Goal: Information Seeking & Learning: Learn about a topic

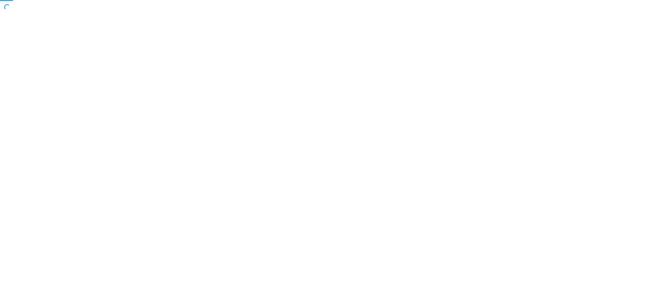
click at [255, 185] on body "Copyright © All rights reserved 2025 @ Rectangle Health | Privacy Policy | Term…" at bounding box center [324, 143] width 648 height 286
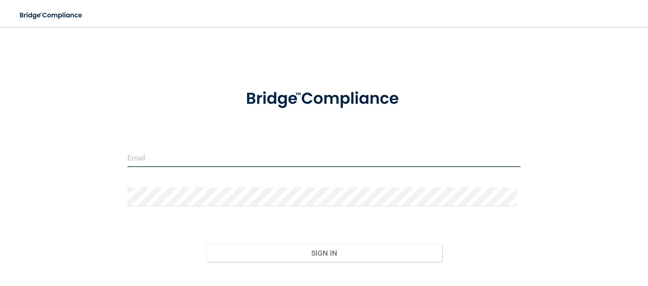
click at [211, 159] on input "email" at bounding box center [323, 157] width 393 height 19
type input "[EMAIL_ADDRESS][PERSON_NAME][DOMAIN_NAME]"
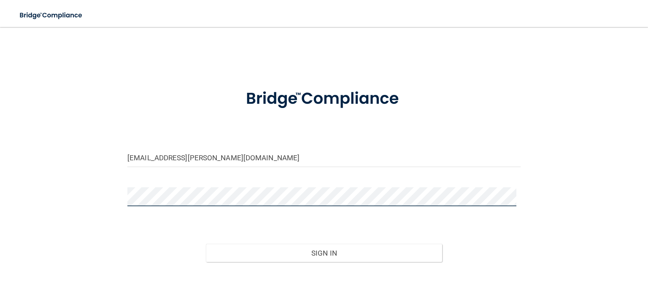
click at [206, 244] on button "Sign In" at bounding box center [324, 253] width 236 height 19
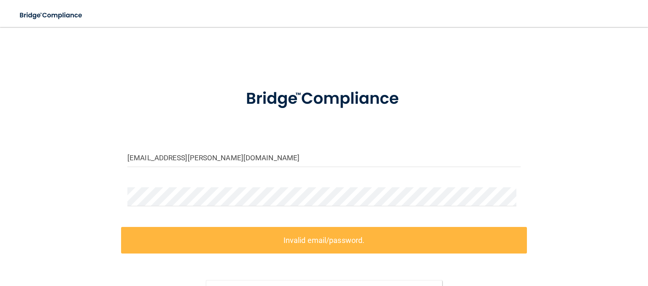
click at [575, 122] on div "karlee.whitlow@yahoo.com Invalid email/password. You don't have permission to a…" at bounding box center [324, 187] width 614 height 305
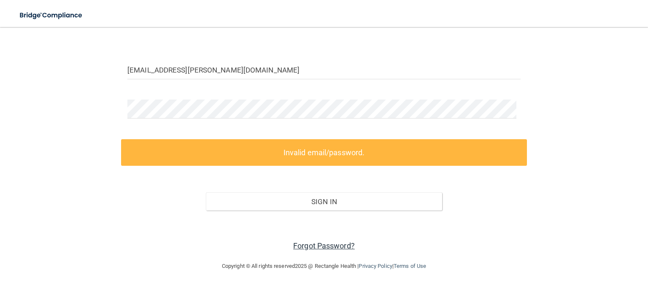
click at [308, 245] on link "Forgot Password?" at bounding box center [324, 245] width 62 height 9
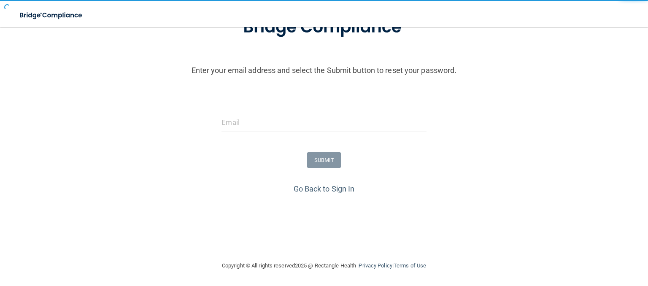
scroll to position [73, 0]
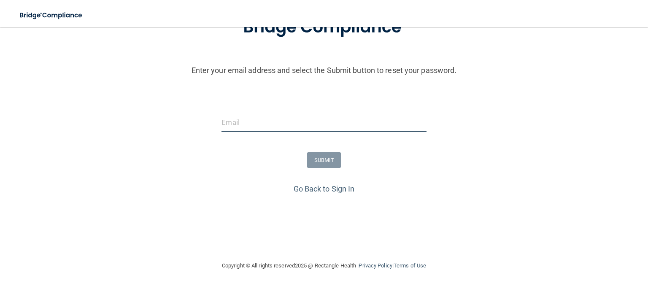
click at [226, 127] on input "email" at bounding box center [323, 122] width 205 height 19
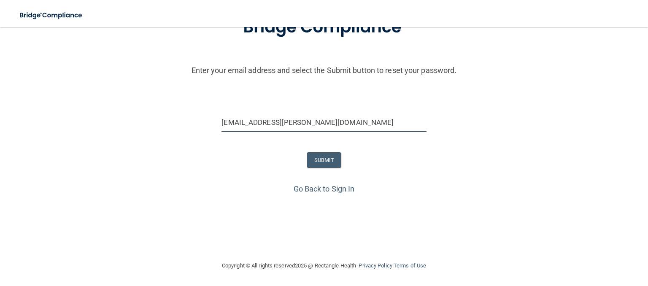
type input "[EMAIL_ADDRESS][PERSON_NAME][DOMAIN_NAME]"
click at [80, 186] on div "Go Back to Sign In" at bounding box center [324, 189] width 652 height 14
click at [315, 157] on button "SUBMIT" at bounding box center [324, 160] width 34 height 16
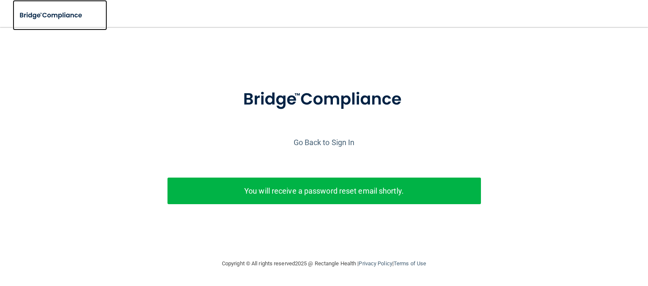
click at [36, 14] on img at bounding box center [52, 15] width 78 height 17
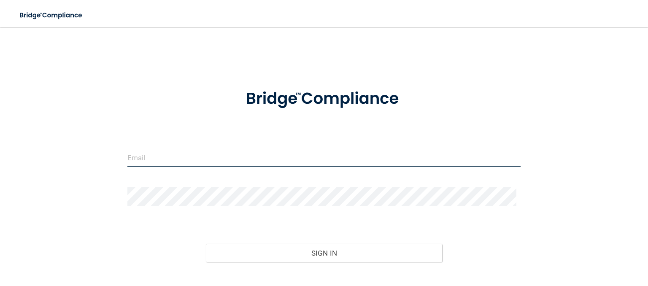
type input "[EMAIL_ADDRESS][PERSON_NAME][DOMAIN_NAME]"
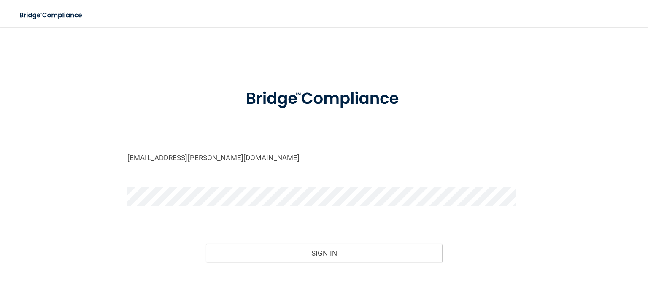
click at [517, 237] on div "Sign In" at bounding box center [324, 244] width 406 height 35
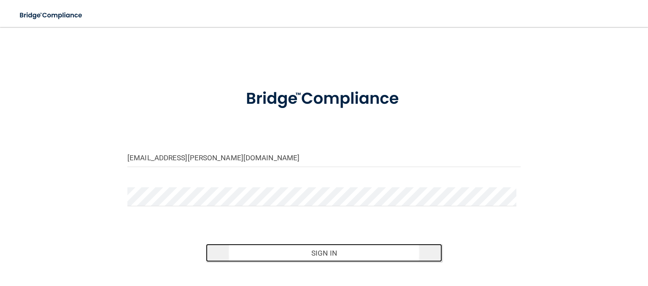
click at [318, 251] on button "Sign In" at bounding box center [324, 253] width 236 height 19
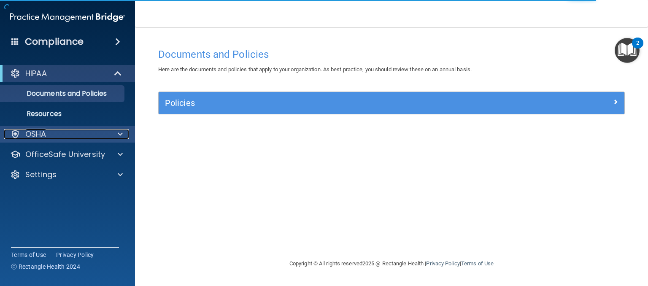
click at [86, 134] on div "OSHA" at bounding box center [56, 134] width 105 height 10
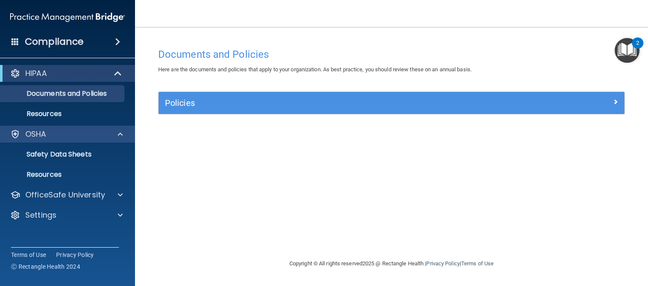
click at [69, 139] on div "OSHA" at bounding box center [67, 134] width 135 height 17
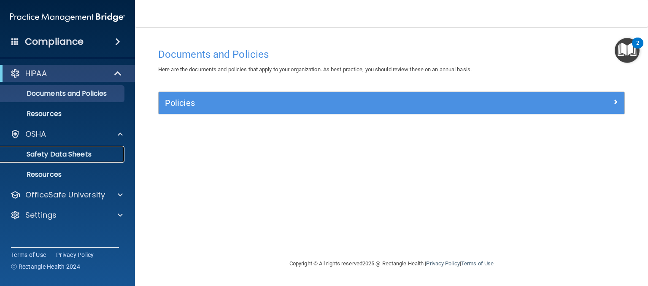
click at [72, 153] on p "Safety Data Sheets" at bounding box center [62, 154] width 115 height 8
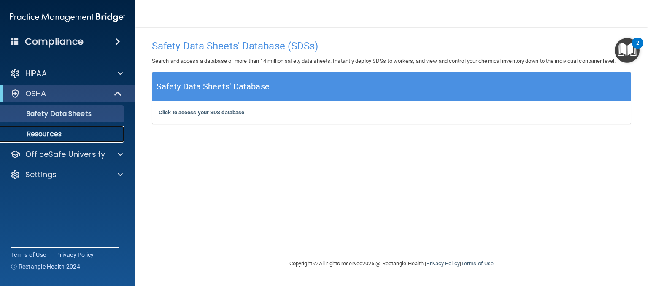
click at [46, 131] on p "Resources" at bounding box center [62, 134] width 115 height 8
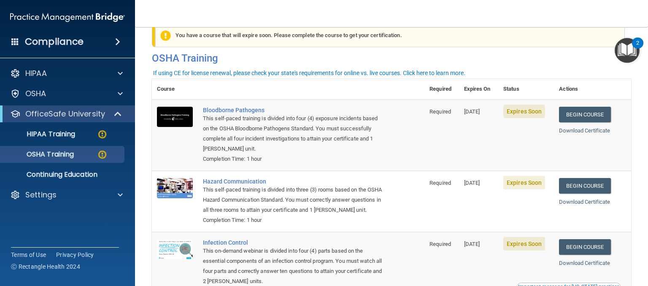
scroll to position [18, 0]
click at [579, 115] on link "Begin Course" at bounding box center [584, 115] width 51 height 16
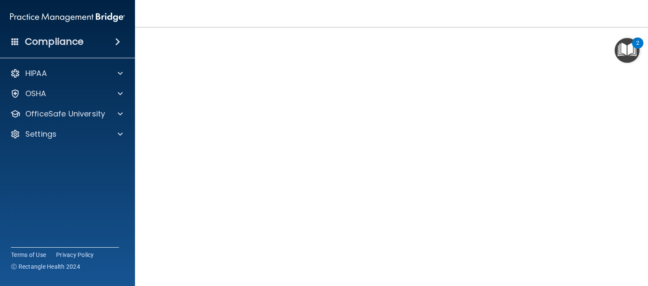
scroll to position [19, 0]
click at [640, 140] on main "Bloodborne Pathogens Training This course doesn’t expire until 10/25/2025. Are …" at bounding box center [391, 156] width 513 height 259
click at [620, 68] on div "Bloodborne Pathogens Training This course doesn’t expire until 10/25/2025. Are …" at bounding box center [391, 158] width 479 height 292
click at [577, 27] on h4 "Bloodborne Pathogens Training" at bounding box center [391, 22] width 466 height 11
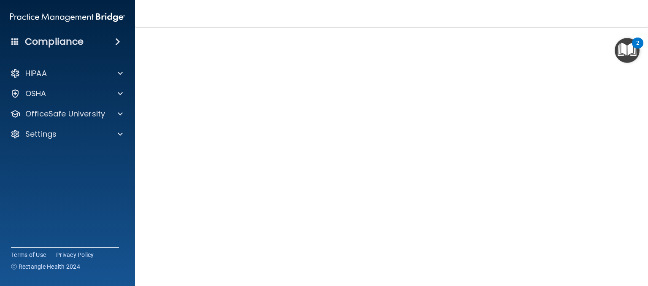
scroll to position [37, 0]
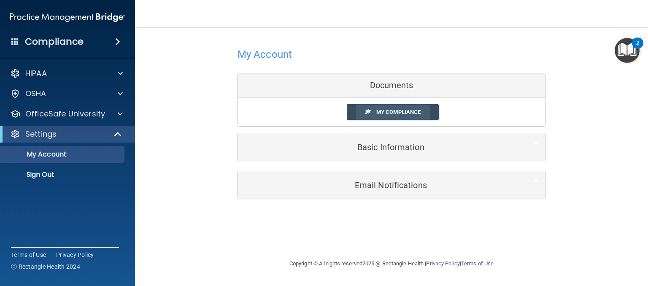
click at [396, 106] on link "My Compliance" at bounding box center [393, 112] width 92 height 16
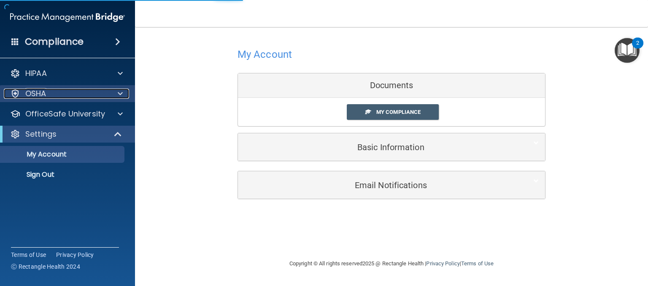
click at [103, 96] on div "OSHA" at bounding box center [56, 94] width 105 height 10
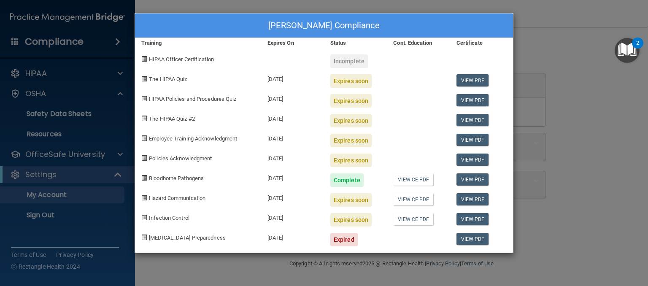
click at [95, 157] on div "Karlee Whitlow's Compliance Training Expires On Status Cont. Education Certific…" at bounding box center [324, 143] width 648 height 286
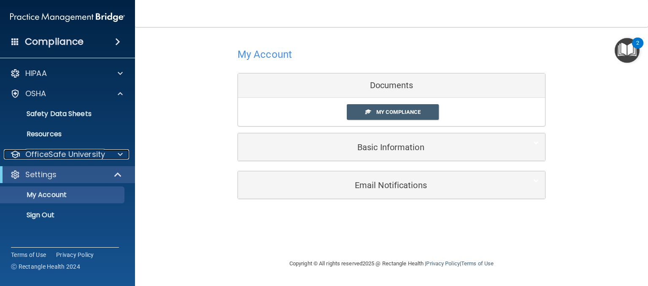
click at [95, 157] on p "OfficeSafe University" at bounding box center [65, 154] width 80 height 10
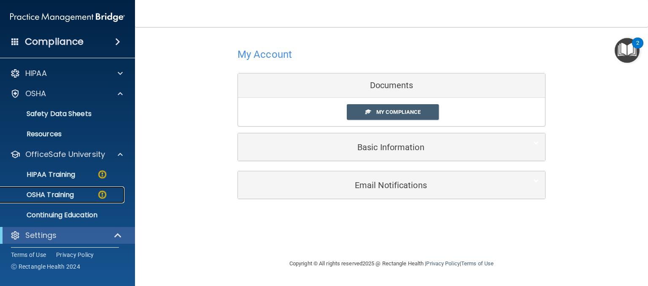
click at [67, 197] on p "OSHA Training" at bounding box center [39, 195] width 68 height 8
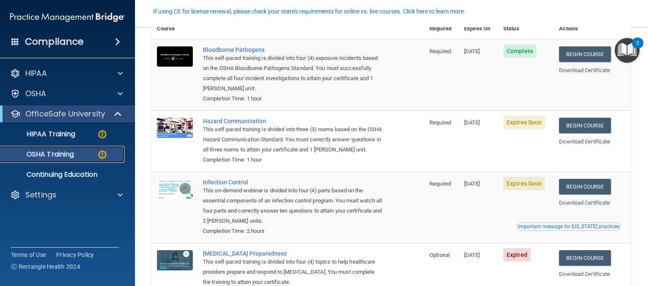
scroll to position [78, 0]
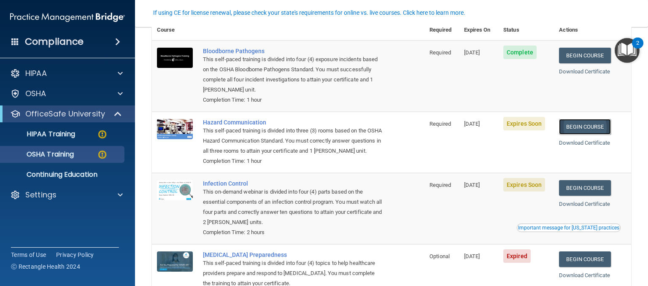
click at [569, 128] on link "Begin Course" at bounding box center [584, 127] width 51 height 16
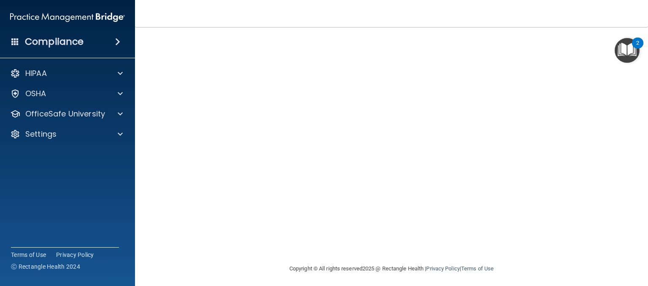
scroll to position [31, 0]
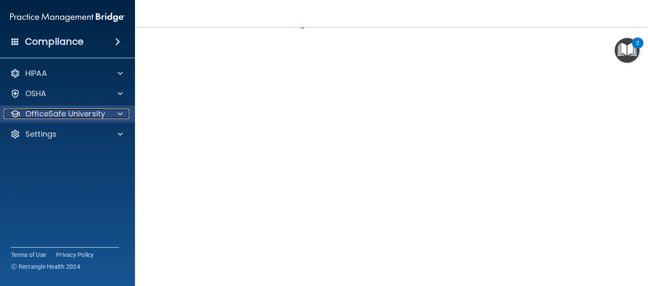
click at [86, 113] on p "OfficeSafe University" at bounding box center [65, 114] width 80 height 10
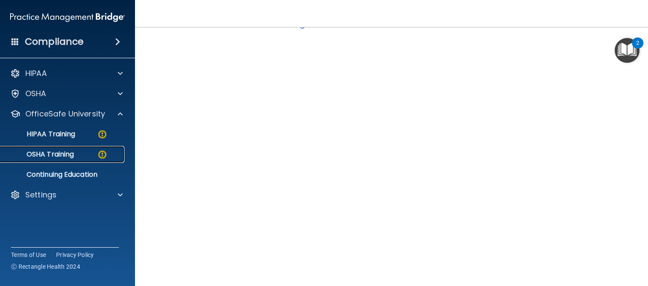
click at [68, 157] on p "OSHA Training" at bounding box center [39, 154] width 68 height 8
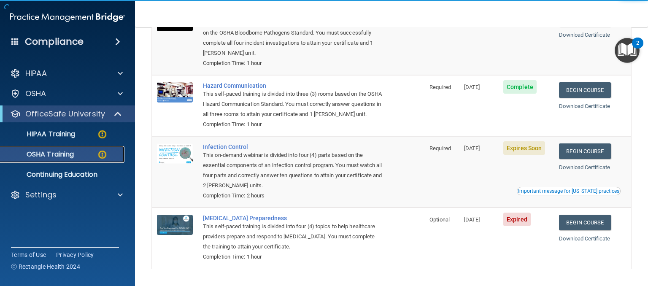
scroll to position [113, 0]
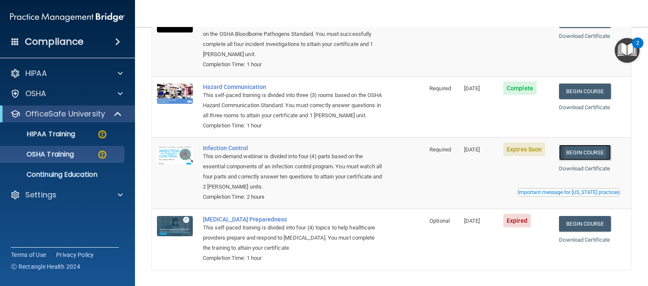
click at [579, 160] on link "Begin Course" at bounding box center [584, 153] width 51 height 16
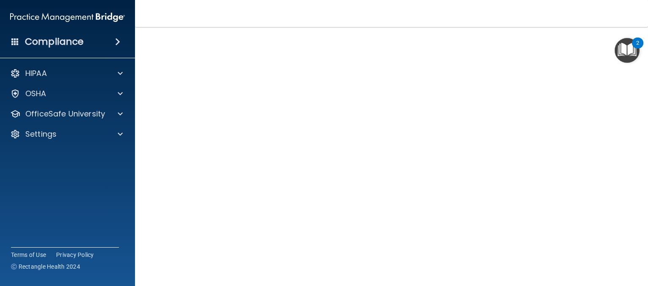
scroll to position [47, 0]
click at [71, 112] on p "OfficeSafe University" at bounding box center [65, 114] width 80 height 10
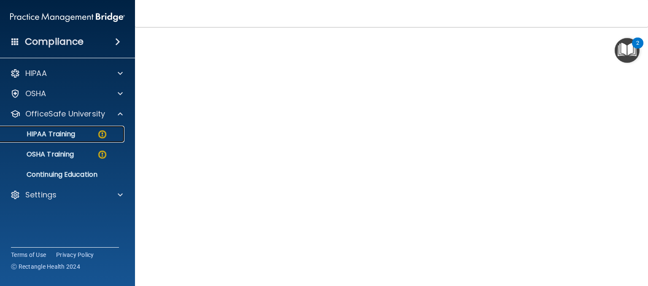
click at [60, 131] on p "HIPAA Training" at bounding box center [40, 134] width 70 height 8
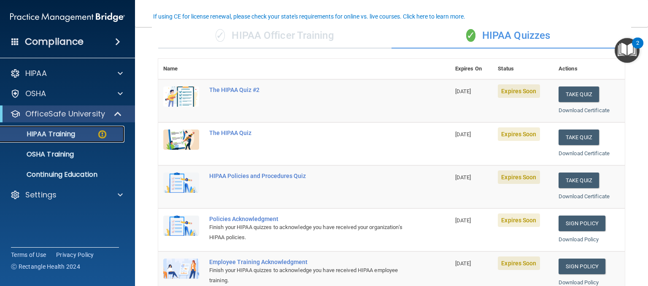
scroll to position [68, 0]
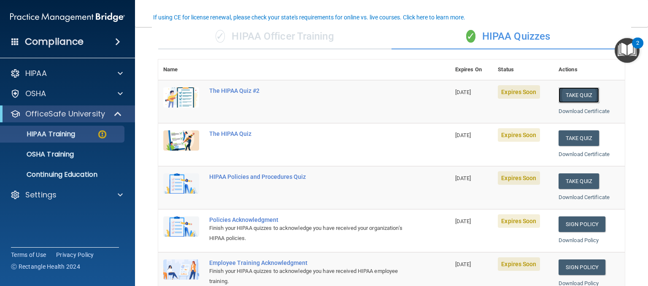
click at [559, 90] on button "Take Quiz" at bounding box center [578, 95] width 40 height 16
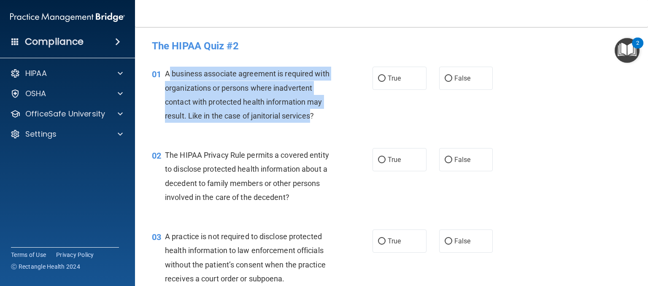
drag, startPoint x: 169, startPoint y: 75, endPoint x: 311, endPoint y: 125, distance: 151.1
click at [311, 125] on div "01 A business associate agreement is required with organizations or persons whe…" at bounding box center [262, 97] width 246 height 60
copy span "business associate agreement is required with organizations or persons where in…"
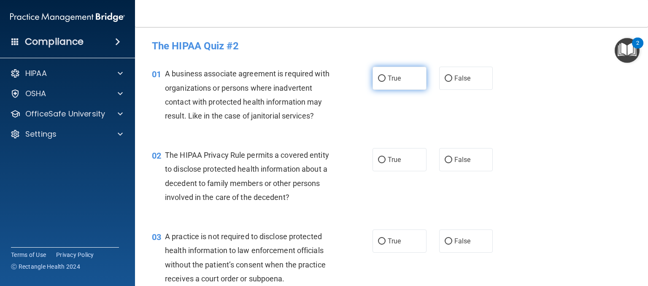
click at [380, 73] on label "True" at bounding box center [399, 78] width 54 height 23
click at [380, 75] on input "True" at bounding box center [382, 78] width 8 height 6
radio input "true"
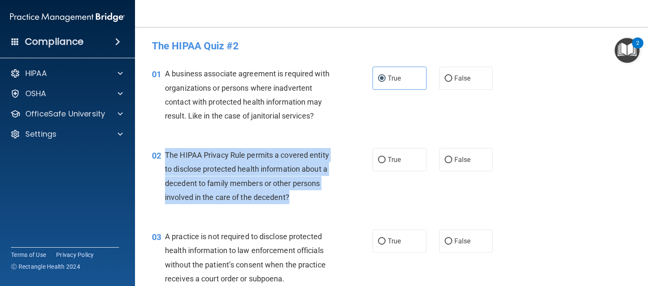
drag, startPoint x: 165, startPoint y: 154, endPoint x: 287, endPoint y: 198, distance: 129.8
click at [287, 198] on span "The HIPAA Privacy Rule permits a covered entity to disclose protected health in…" at bounding box center [247, 176] width 164 height 51
copy span "The HIPAA Privacy Rule permits a covered entity to disclose protected health in…"
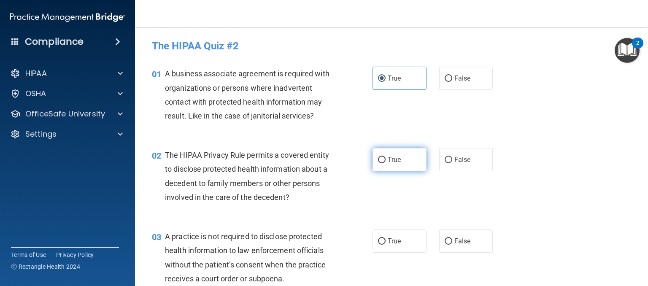
click at [382, 158] on label "True" at bounding box center [399, 159] width 54 height 23
click at [382, 158] on input "True" at bounding box center [382, 160] width 8 height 6
radio input "true"
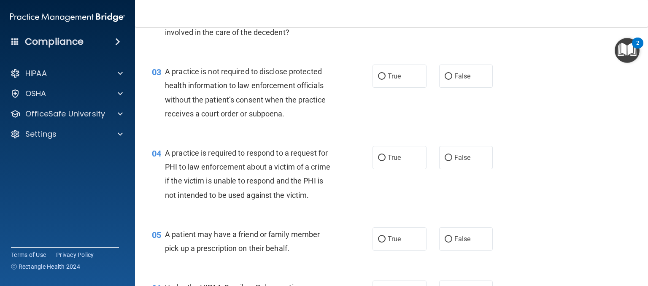
scroll to position [152, 0]
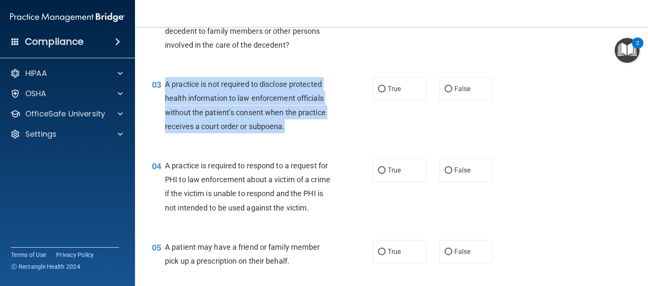
drag, startPoint x: 162, startPoint y: 83, endPoint x: 290, endPoint y: 124, distance: 134.3
click at [290, 124] on div "03 A practice is not required to disclose protected health information to law e…" at bounding box center [262, 107] width 246 height 60
copy div "A practice is not required to disclose protected health information to law enfo…"
click at [447, 86] on input "False" at bounding box center [448, 89] width 8 height 6
radio input "true"
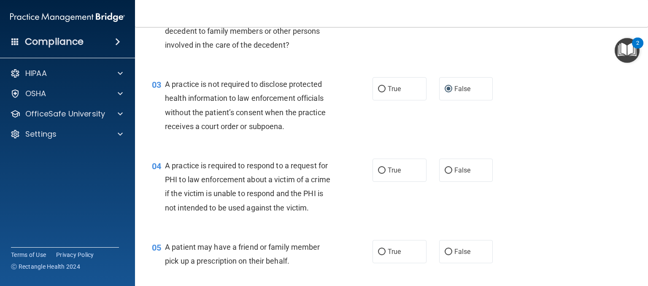
click at [603, 149] on div "04 A practice is required to respond to a request for PHI to law enforcement ab…" at bounding box center [391, 188] width 492 height 81
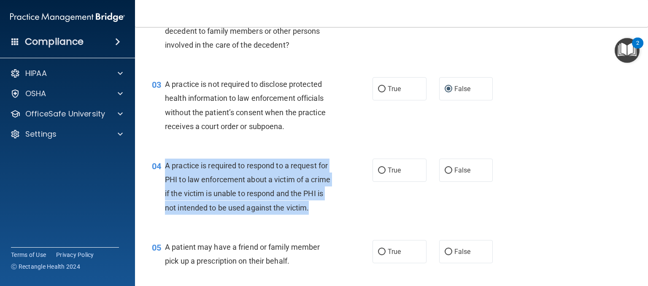
drag, startPoint x: 187, startPoint y: 226, endPoint x: 165, endPoint y: 164, distance: 65.4
click at [165, 164] on span "A practice is required to respond to a request for PHI to law enforcement about…" at bounding box center [247, 186] width 165 height 51
copy span "A practice is required to respond to a request for PHI to law enforcement about…"
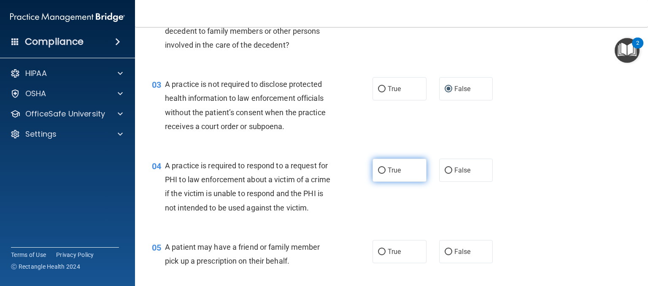
click at [388, 171] on span "True" at bounding box center [394, 170] width 13 height 8
click at [385, 171] on input "True" at bounding box center [382, 170] width 8 height 6
radio input "true"
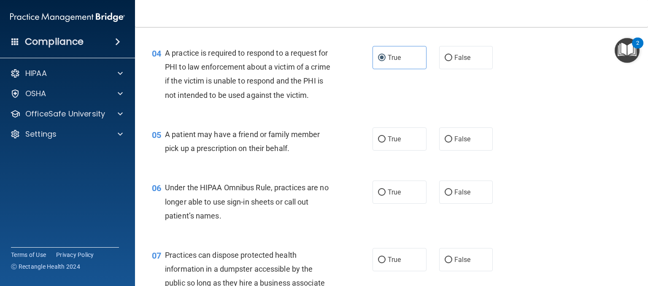
scroll to position [268, 0]
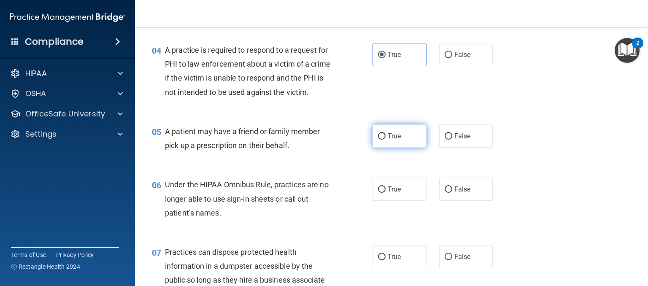
click at [388, 140] on span "True" at bounding box center [394, 136] width 13 height 8
click at [385, 140] on input "True" at bounding box center [382, 136] width 8 height 6
radio input "true"
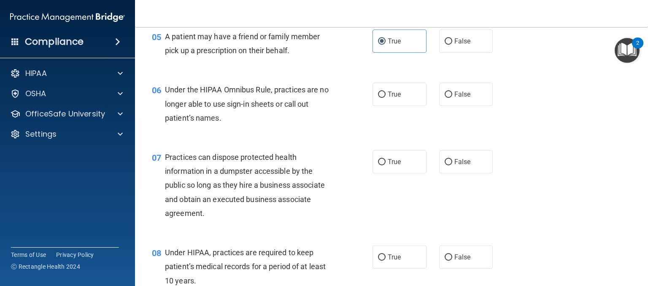
scroll to position [366, 0]
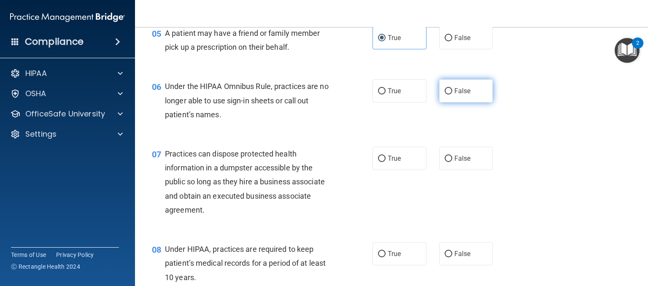
click at [452, 99] on label "False" at bounding box center [466, 90] width 54 height 23
click at [452, 94] on input "False" at bounding box center [448, 91] width 8 height 6
radio input "true"
click at [466, 167] on label "False" at bounding box center [466, 158] width 54 height 23
click at [452, 162] on input "False" at bounding box center [448, 159] width 8 height 6
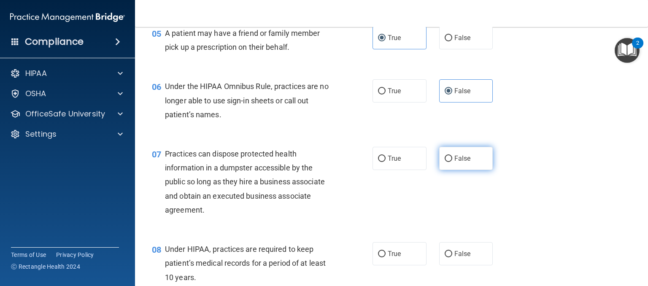
radio input "true"
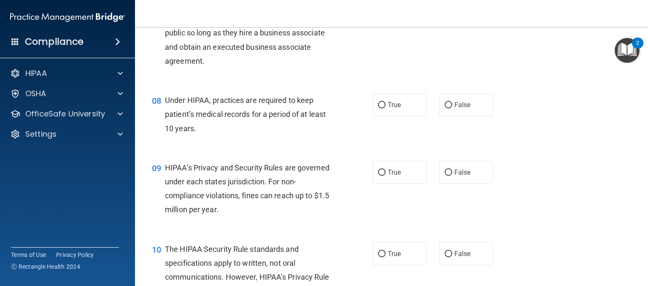
scroll to position [518, 0]
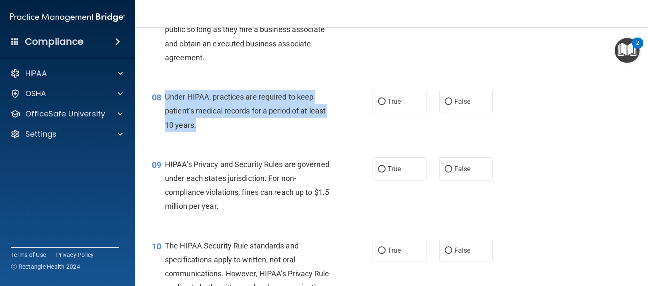
drag, startPoint x: 197, startPoint y: 140, endPoint x: 164, endPoint y: 109, distance: 45.7
click at [164, 109] on div "08 Under HIPAA, practices are required to keep patient’s medical records for a …" at bounding box center [262, 113] width 246 height 46
copy div "Under HIPAA, practices are required to keep patient’s medical records for a per…"
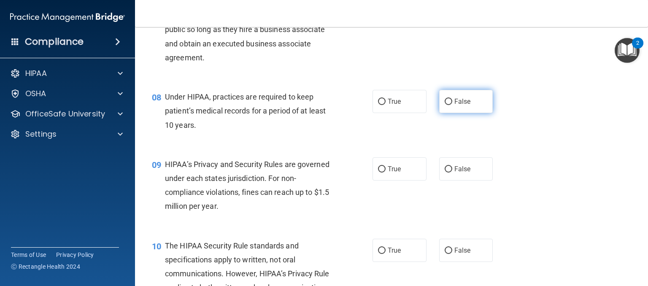
click at [450, 113] on label "False" at bounding box center [466, 101] width 54 height 23
click at [450, 105] on input "False" at bounding box center [448, 102] width 8 height 6
radio input "true"
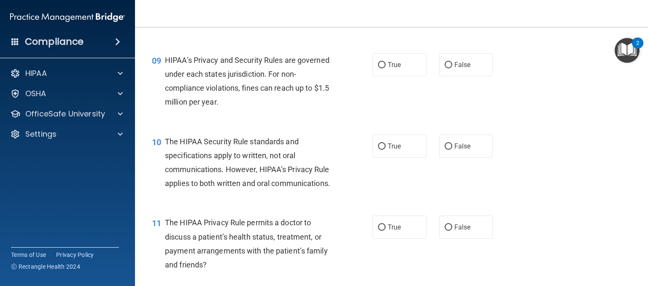
scroll to position [629, 0]
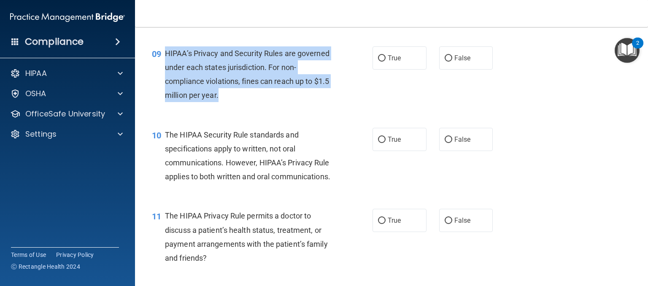
drag, startPoint x: 234, startPoint y: 110, endPoint x: 165, endPoint y: 64, distance: 83.0
click at [165, 64] on span "HIPAA’s Privacy and Security Rules are governed under each states jurisdiction.…" at bounding box center [247, 74] width 164 height 51
copy span "HIPAA’s Privacy and Security Rules are governed under each states jurisdiction.…"
click at [380, 62] on input "True" at bounding box center [382, 58] width 8 height 6
radio input "true"
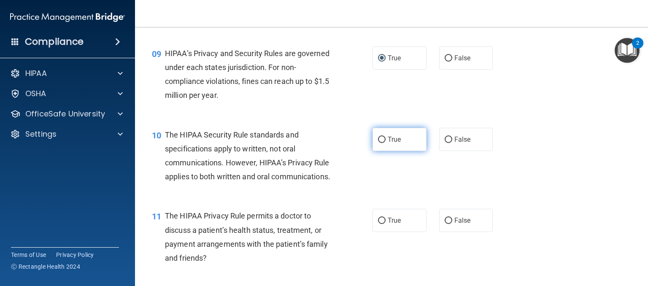
click at [394, 143] on label "True" at bounding box center [399, 139] width 54 height 23
click at [385, 143] on input "True" at bounding box center [382, 140] width 8 height 6
radio input "true"
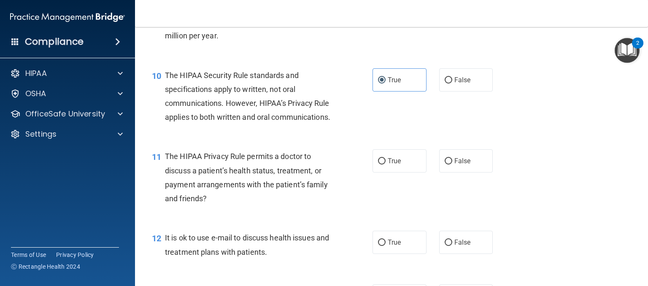
scroll to position [692, 0]
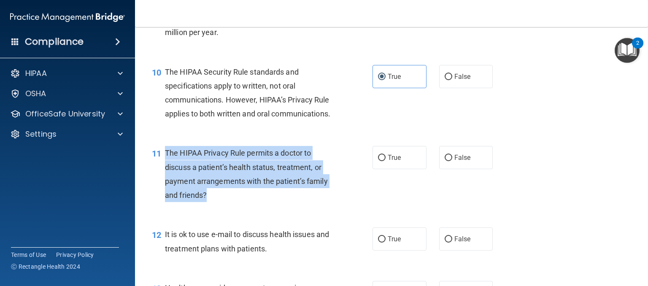
drag, startPoint x: 209, startPoint y: 226, endPoint x: 167, endPoint y: 183, distance: 59.9
click at [167, 183] on div "The HIPAA Privacy Rule permits a doctor to discuss a patient’s health status, t…" at bounding box center [252, 174] width 175 height 56
copy span "The HIPAA Privacy Rule permits a doctor to discuss a patient’s health status, t…"
click at [445, 161] on input "False" at bounding box center [448, 158] width 8 height 6
radio input "true"
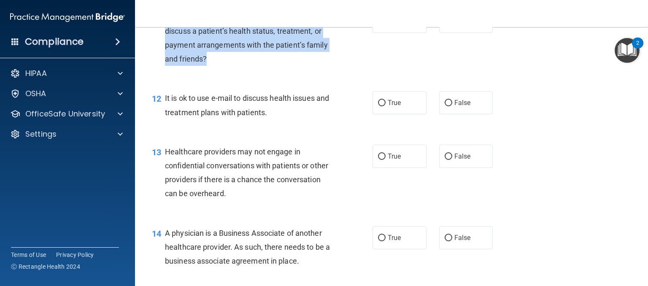
scroll to position [841, 0]
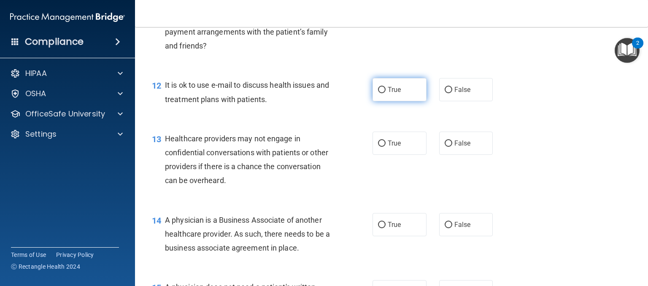
click at [405, 101] on label "True" at bounding box center [399, 89] width 54 height 23
click at [385, 93] on input "True" at bounding box center [382, 90] width 8 height 6
radio input "true"
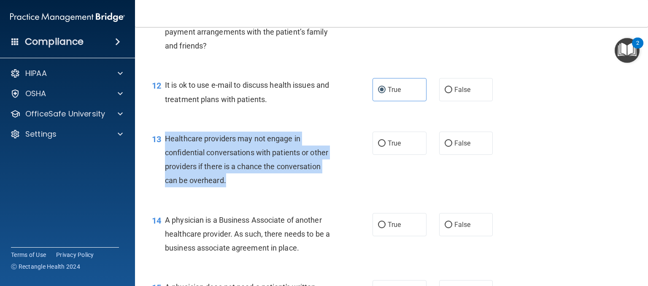
drag, startPoint x: 224, startPoint y: 210, endPoint x: 161, endPoint y: 167, distance: 76.7
click at [161, 167] on div "13 Healthcare providers may not engage in confidential conversations with patie…" at bounding box center [262, 162] width 246 height 60
copy div "Healthcare providers may not engage in confidential conversations with patients…"
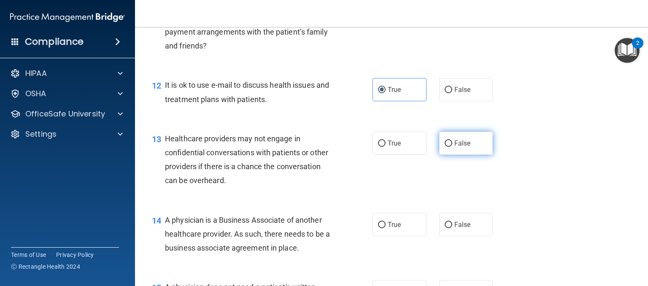
click at [455, 155] on label "False" at bounding box center [466, 143] width 54 height 23
click at [452, 147] on input "False" at bounding box center [448, 143] width 8 height 6
radio input "true"
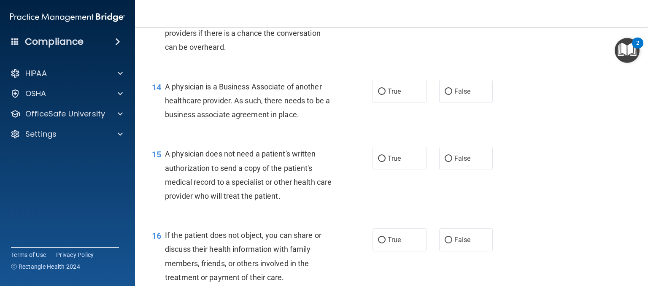
scroll to position [981, 0]
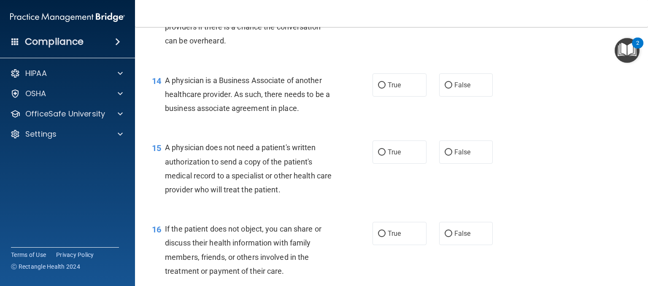
drag, startPoint x: 300, startPoint y: 137, endPoint x: 162, endPoint y: 110, distance: 140.4
click at [162, 110] on div "14 A physician is a Business Associate of another healthcare provider. As such,…" at bounding box center [262, 96] width 246 height 46
copy div "A physician is a Business Associate of another healthcare provider. As such, th…"
click at [388, 89] on span "True" at bounding box center [394, 85] width 13 height 8
click at [385, 89] on input "True" at bounding box center [382, 85] width 8 height 6
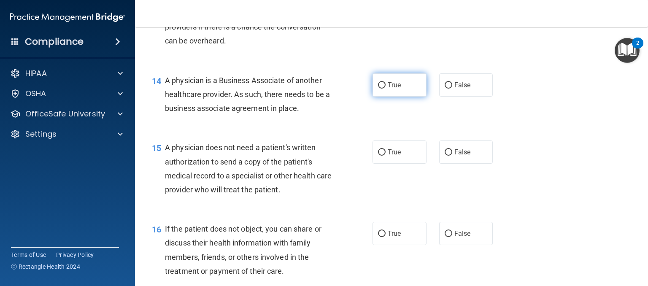
radio input "true"
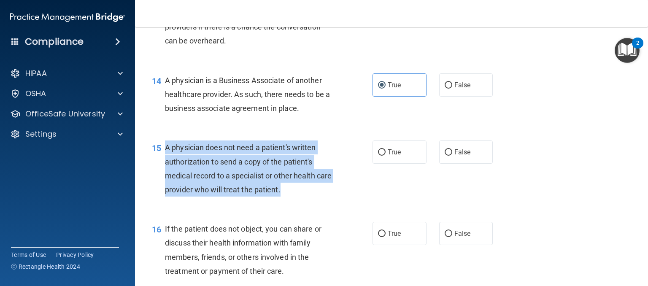
drag, startPoint x: 298, startPoint y: 219, endPoint x: 163, endPoint y: 175, distance: 141.8
click at [163, 175] on div "15 A physician does not need a patient's written authorization to send a copy o…" at bounding box center [262, 170] width 246 height 60
copy div "A physician does not need a patient's written authorization to send a copy of t…"
click at [444, 156] on input "False" at bounding box center [448, 152] width 8 height 6
radio input "true"
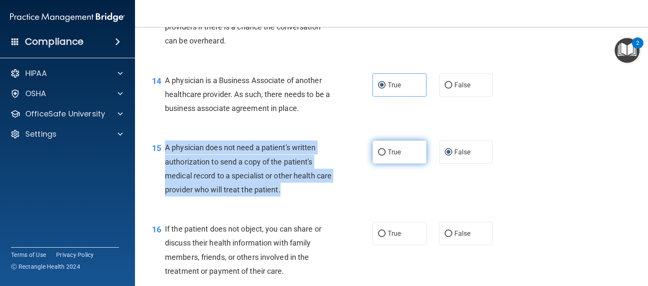
click at [378, 156] on input "True" at bounding box center [382, 152] width 8 height 6
radio input "true"
radio input "false"
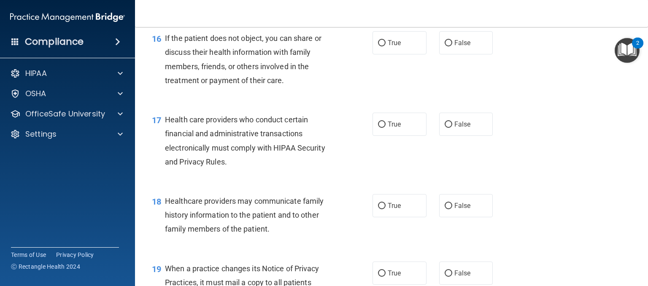
scroll to position [1174, 0]
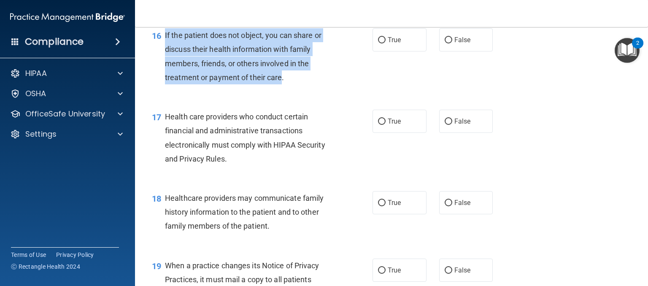
drag, startPoint x: 282, startPoint y: 103, endPoint x: 164, endPoint y: 68, distance: 122.5
click at [165, 68] on div "If the patient does not object, you can share or discuss their health informati…" at bounding box center [252, 56] width 175 height 56
click at [218, 83] on div "If the patient does not object, you can share or discuss their health informati…" at bounding box center [252, 56] width 175 height 56
drag, startPoint x: 165, startPoint y: 62, endPoint x: 285, endPoint y: 107, distance: 127.8
click at [285, 84] on div "If the patient does not object, you can share or discuss their health informati…" at bounding box center [252, 56] width 175 height 56
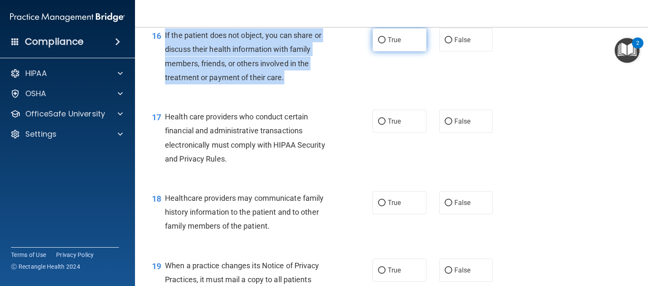
click at [380, 43] on input "True" at bounding box center [382, 40] width 8 height 6
radio input "true"
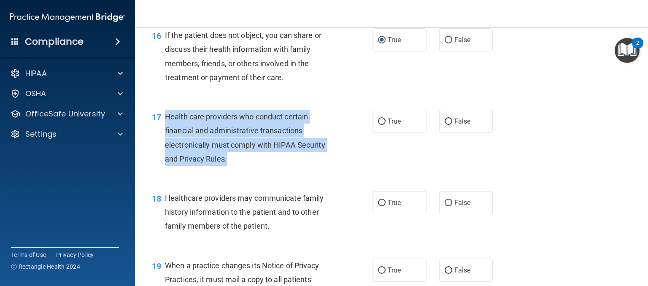
drag, startPoint x: 228, startPoint y: 186, endPoint x: 166, endPoint y: 146, distance: 74.0
click at [166, 146] on div "Health care providers who conduct certain financial and administrative transact…" at bounding box center [252, 138] width 175 height 56
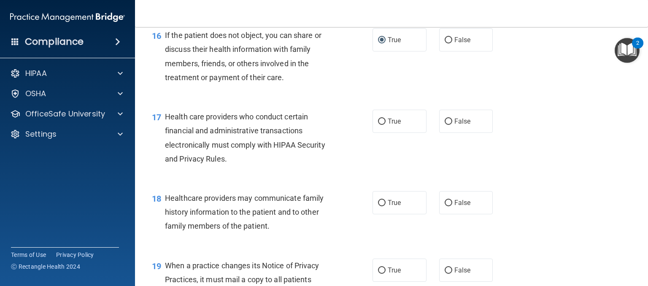
drag, startPoint x: 166, startPoint y: 146, endPoint x: 132, endPoint y: 170, distance: 41.8
click at [132, 170] on accordion "HIPAA Documents and Policies Report an Incident Business Associates Emergency P…" at bounding box center [67, 119] width 135 height 115
click at [372, 133] on label "True" at bounding box center [399, 121] width 54 height 23
click at [378, 125] on input "True" at bounding box center [382, 122] width 8 height 6
radio input "true"
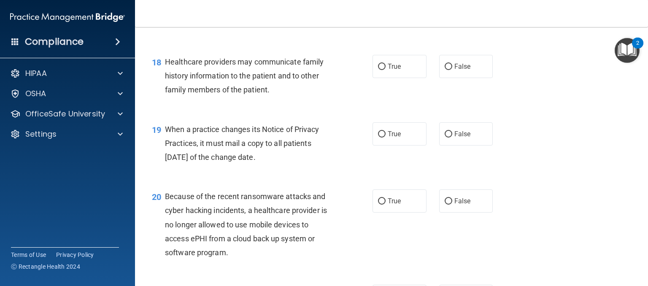
scroll to position [1308, 0]
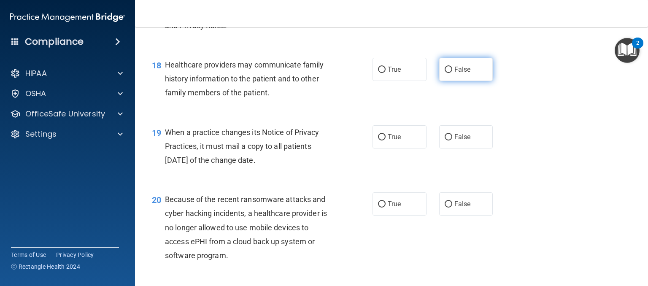
click at [471, 81] on label "False" at bounding box center [466, 69] width 54 height 23
click at [452, 73] on input "False" at bounding box center [448, 70] width 8 height 6
radio input "true"
drag, startPoint x: 283, startPoint y: 189, endPoint x: 167, endPoint y: 161, distance: 119.5
click at [167, 161] on div "When a practice changes its Notice of Privacy Practices, it must mail a copy to…" at bounding box center [252, 146] width 175 height 42
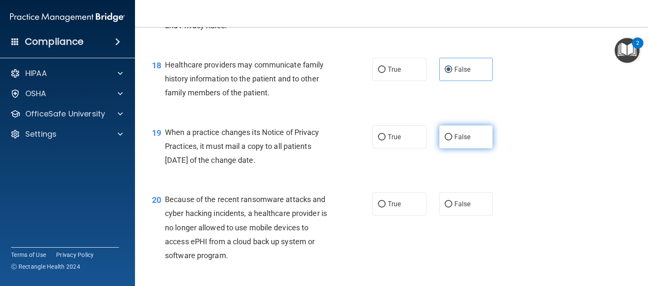
click at [445, 140] on input "False" at bounding box center [448, 137] width 8 height 6
radio input "true"
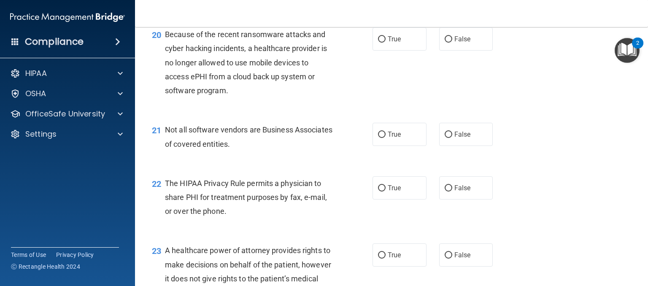
scroll to position [1470, 0]
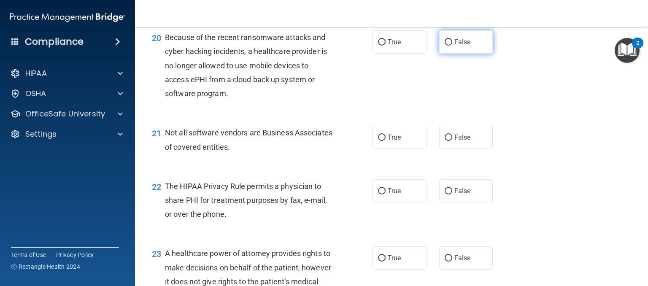
click at [444, 46] on input "False" at bounding box center [448, 42] width 8 height 6
radio input "true"
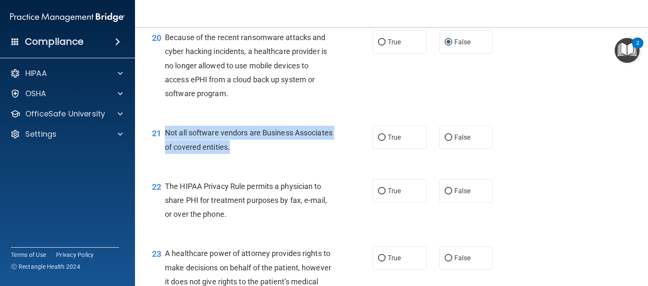
drag, startPoint x: 274, startPoint y: 178, endPoint x: 162, endPoint y: 167, distance: 112.2
click at [162, 158] on div "21 Not all software vendors are Business Associates of covered entities." at bounding box center [262, 142] width 246 height 32
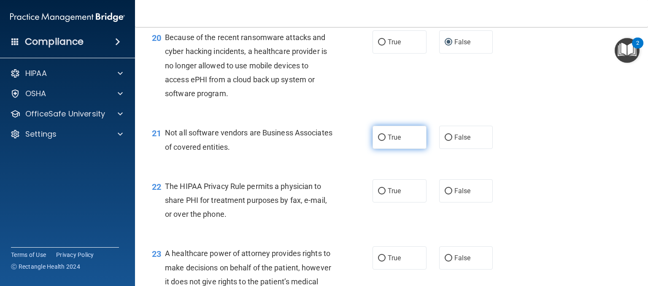
click at [414, 149] on label "True" at bounding box center [399, 137] width 54 height 23
click at [385, 141] on input "True" at bounding box center [382, 138] width 8 height 6
radio input "true"
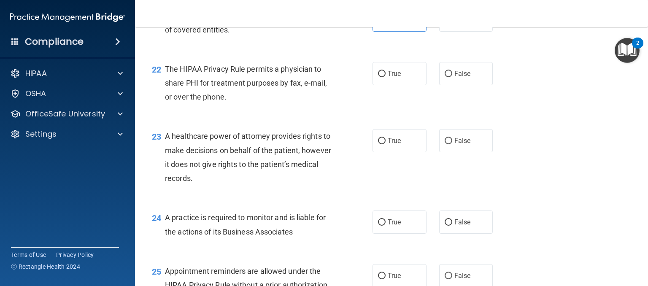
scroll to position [1590, 0]
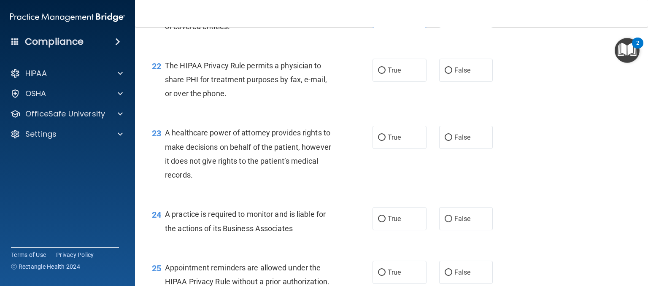
drag, startPoint x: 236, startPoint y: 127, endPoint x: 275, endPoint y: 132, distance: 39.6
click at [275, 105] on div "22 The HIPAA Privacy Rule permits a physician to share PHI for treatment purpos…" at bounding box center [262, 82] width 246 height 46
click at [451, 82] on label "False" at bounding box center [466, 70] width 54 height 23
click at [451, 74] on input "False" at bounding box center [448, 70] width 8 height 6
radio input "true"
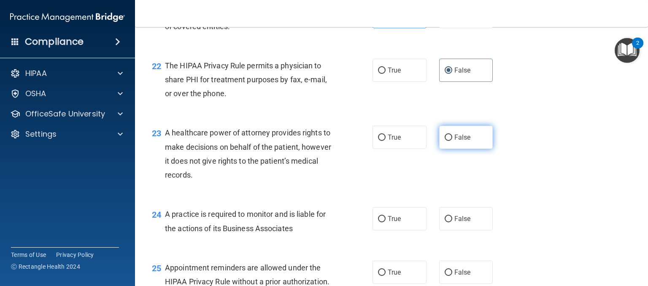
click at [459, 141] on span "False" at bounding box center [462, 137] width 16 height 8
click at [452, 141] on input "False" at bounding box center [448, 138] width 8 height 6
radio input "true"
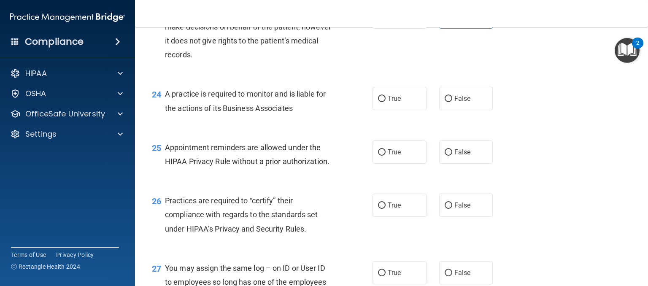
scroll to position [1707, 0]
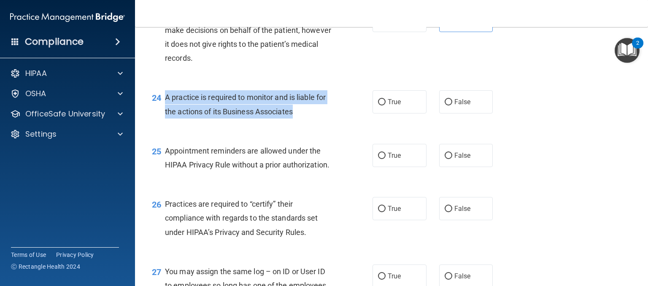
drag, startPoint x: 300, startPoint y: 141, endPoint x: 166, endPoint y: 127, distance: 135.2
click at [166, 118] on div "A practice is required to monitor and is liable for the actions of its Business…" at bounding box center [252, 104] width 175 height 28
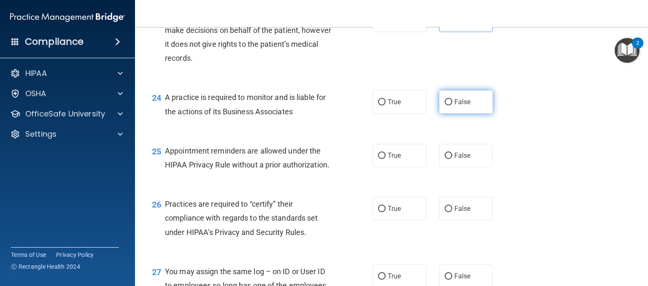
click at [452, 113] on label "False" at bounding box center [466, 101] width 54 height 23
click at [452, 105] on input "False" at bounding box center [448, 102] width 8 height 6
radio input "true"
drag, startPoint x: 165, startPoint y: 180, endPoint x: 259, endPoint y: 204, distance: 96.4
click at [259, 186] on div "25 Appointment reminders are allowed under the HIPAA Privacy Rule without a pri…" at bounding box center [391, 159] width 492 height 53
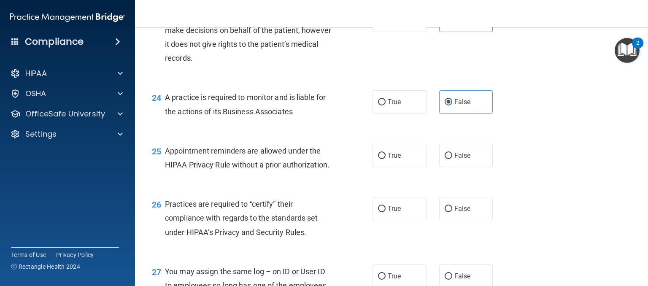
click at [259, 186] on div "25 Appointment reminders are allowed under the HIPAA Privacy Rule without a pri…" at bounding box center [391, 159] width 492 height 53
click at [384, 167] on label "True" at bounding box center [399, 155] width 54 height 23
click at [384, 159] on input "True" at bounding box center [382, 156] width 8 height 6
radio input "true"
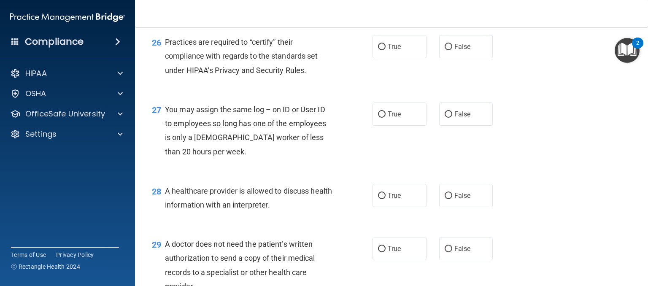
scroll to position [1876, 0]
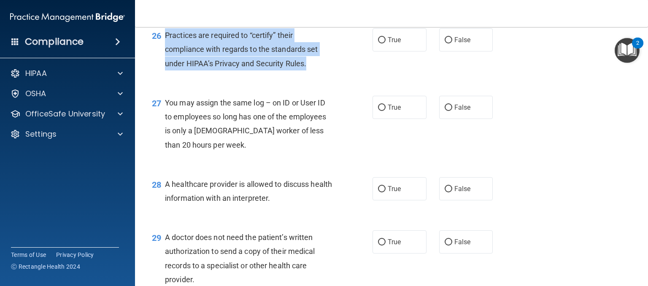
drag, startPoint x: 307, startPoint y: 93, endPoint x: 165, endPoint y: 62, distance: 145.4
click at [165, 62] on div "Practices are required to “certify” their compliance with regards to the standa…" at bounding box center [252, 49] width 175 height 42
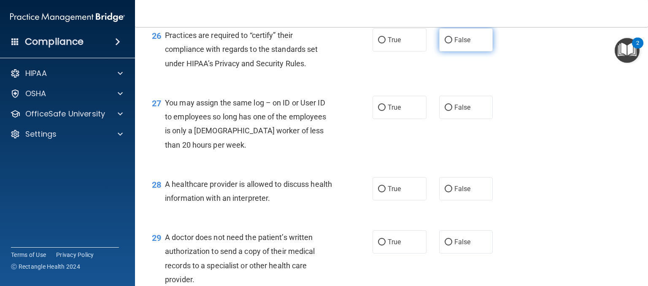
click at [454, 44] on span "False" at bounding box center [462, 40] width 16 height 8
click at [452, 43] on input "False" at bounding box center [448, 40] width 8 height 6
radio input "true"
click at [454, 111] on span "False" at bounding box center [462, 107] width 16 height 8
click at [451, 111] on input "False" at bounding box center [448, 108] width 8 height 6
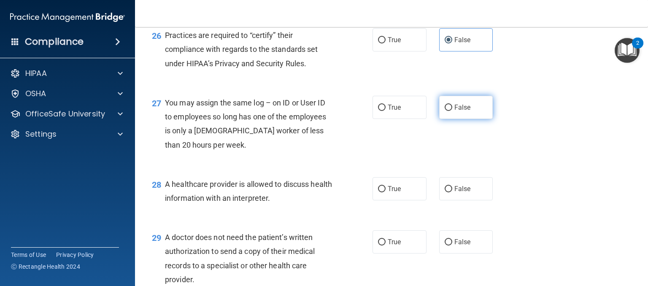
radio input "true"
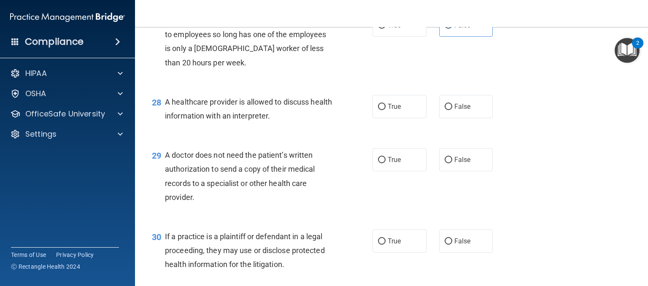
scroll to position [1983, 0]
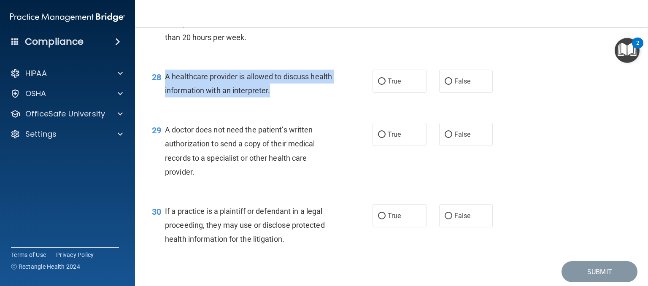
drag, startPoint x: 292, startPoint y: 118, endPoint x: 166, endPoint y: 108, distance: 126.5
click at [166, 95] on span "A healthcare provider is allowed to discuss health information with an interpre…" at bounding box center [248, 83] width 167 height 23
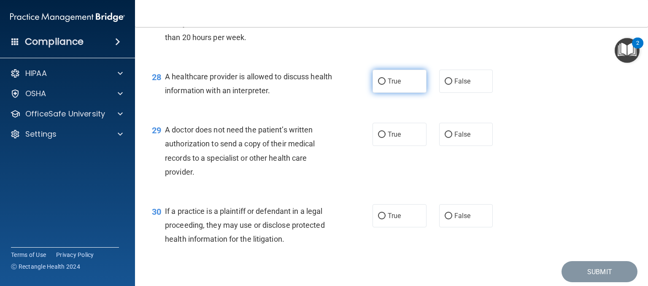
click at [412, 93] on label "True" at bounding box center [399, 81] width 54 height 23
click at [385, 85] on input "True" at bounding box center [382, 81] width 8 height 6
radio input "true"
drag, startPoint x: 203, startPoint y: 204, endPoint x: 162, endPoint y: 156, distance: 63.4
click at [162, 156] on div "29 A doctor does not need the patient’s written authorization to send a copy of…" at bounding box center [262, 153] width 246 height 60
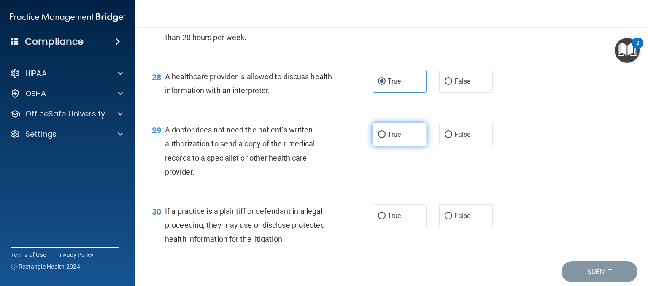
click at [392, 138] on span "True" at bounding box center [394, 134] width 13 height 8
click at [385, 138] on input "True" at bounding box center [382, 135] width 8 height 6
radio input "true"
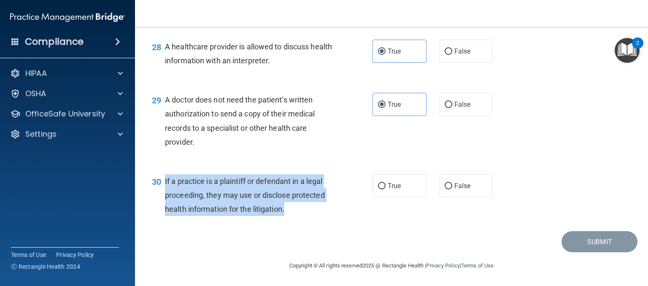
drag, startPoint x: 303, startPoint y: 214, endPoint x: 164, endPoint y: 184, distance: 142.9
click at [164, 184] on div "30 If a practice is a plaintiff or defendant in a legal proceeding, they may us…" at bounding box center [262, 197] width 246 height 46
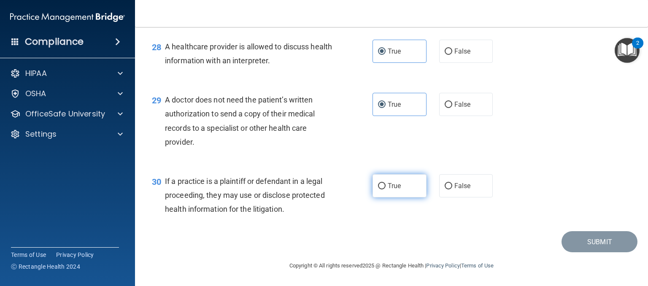
click at [385, 190] on label "True" at bounding box center [399, 185] width 54 height 23
click at [385, 189] on input "True" at bounding box center [382, 186] width 8 height 6
radio input "true"
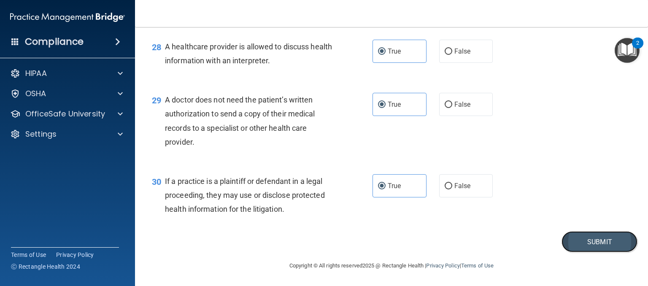
click at [592, 245] on button "Submit" at bounding box center [599, 242] width 76 height 22
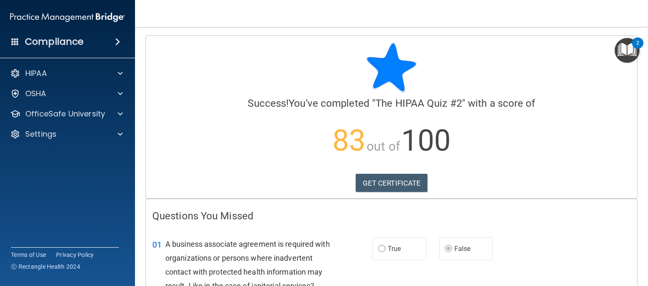
click at [81, 124] on div "HIPAA Documents and Policies Report an Incident Business Associates Emergency P…" at bounding box center [67, 106] width 135 height 88
click at [78, 119] on p "OfficeSafe University" at bounding box center [65, 114] width 80 height 10
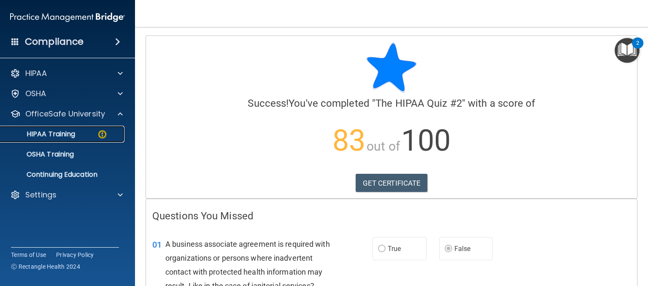
click at [72, 129] on link "HIPAA Training" at bounding box center [58, 134] width 133 height 17
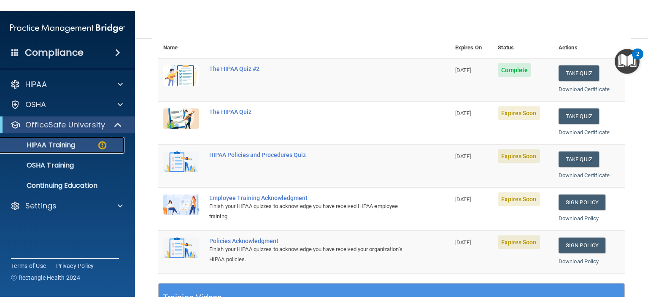
scroll to position [103, 0]
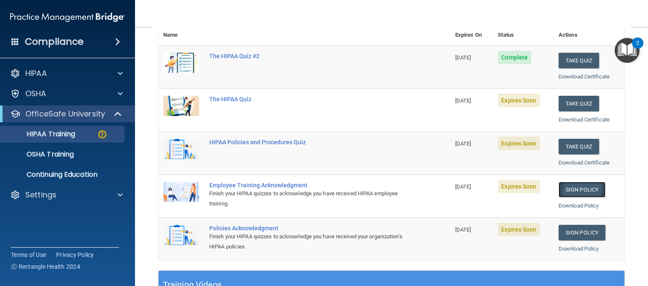
click at [569, 191] on link "Sign Policy" at bounding box center [581, 190] width 47 height 16
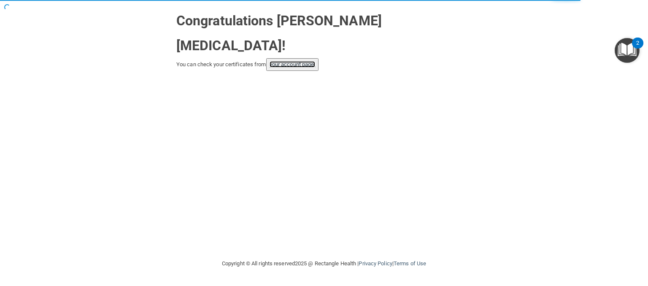
click at [283, 61] on link "your account page!" at bounding box center [292, 64] width 46 height 6
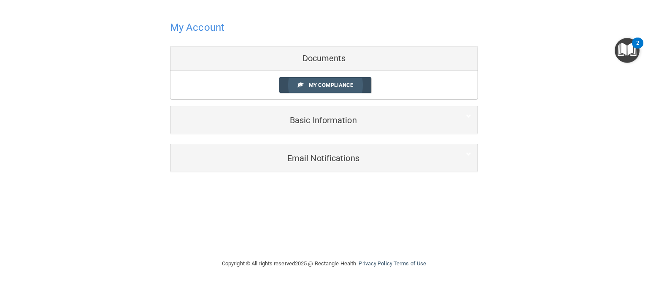
click at [366, 89] on link "My Compliance" at bounding box center [325, 85] width 92 height 16
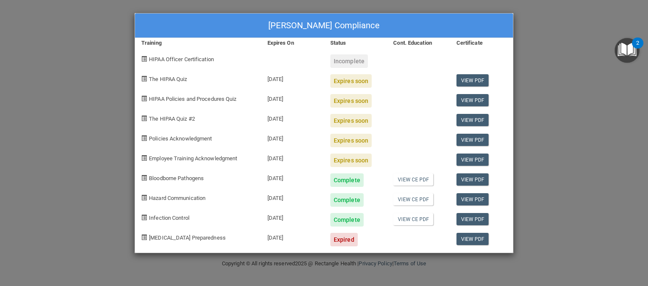
click at [366, 89] on div "Expires soon" at bounding box center [355, 98] width 63 height 20
click at [550, 157] on div "[PERSON_NAME] Compliance Training Expires On Status Cont. Education Certificate…" at bounding box center [324, 143] width 648 height 286
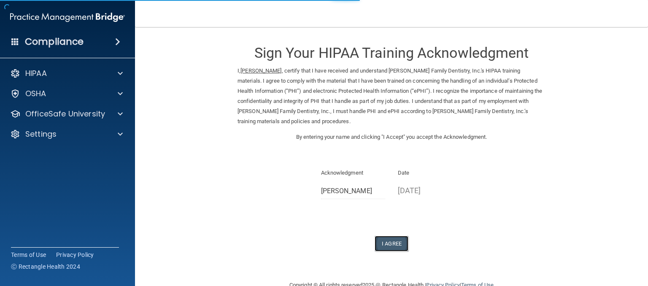
click at [393, 245] on button "I Agree" at bounding box center [391, 244] width 34 height 16
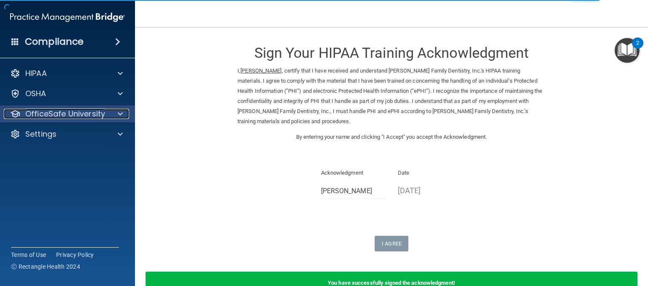
click at [92, 114] on p "OfficeSafe University" at bounding box center [65, 114] width 80 height 10
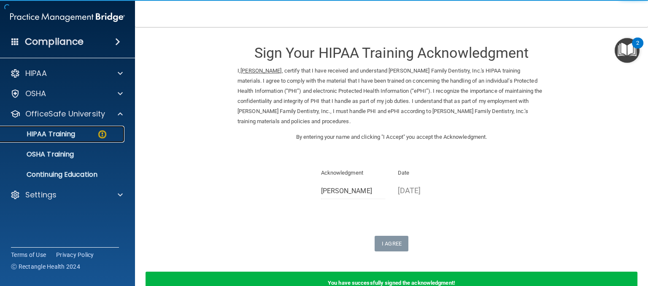
click at [79, 140] on link "HIPAA Training" at bounding box center [58, 134] width 133 height 17
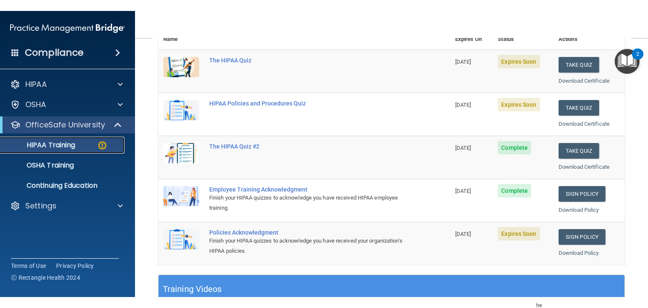
scroll to position [115, 0]
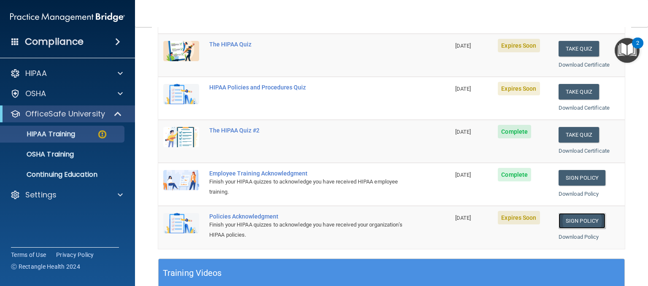
click at [579, 221] on link "Sign Policy" at bounding box center [581, 221] width 47 height 16
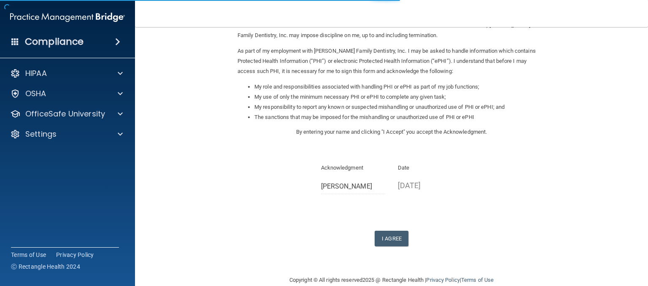
scroll to position [100, 0]
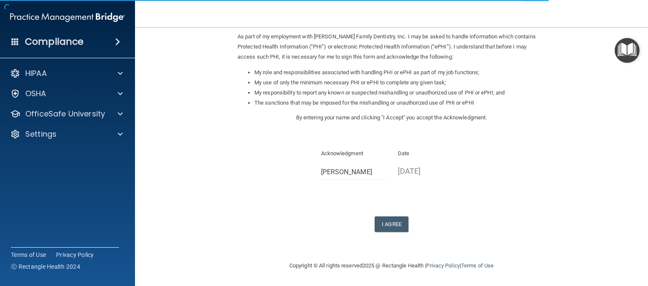
click at [385, 232] on form "Sign Your HIPAA Policies Acknowledgment I, [PERSON_NAME] , have been given the …" at bounding box center [391, 93] width 479 height 317
click at [381, 223] on button "I Agree" at bounding box center [391, 224] width 34 height 16
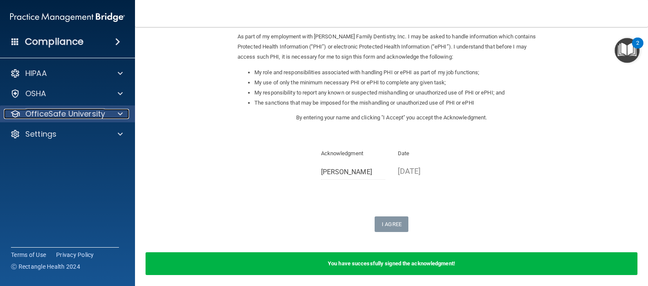
click at [78, 113] on p "OfficeSafe University" at bounding box center [65, 114] width 80 height 10
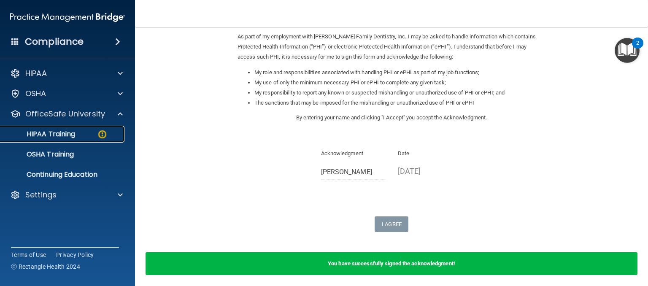
click at [67, 132] on p "HIPAA Training" at bounding box center [40, 134] width 70 height 8
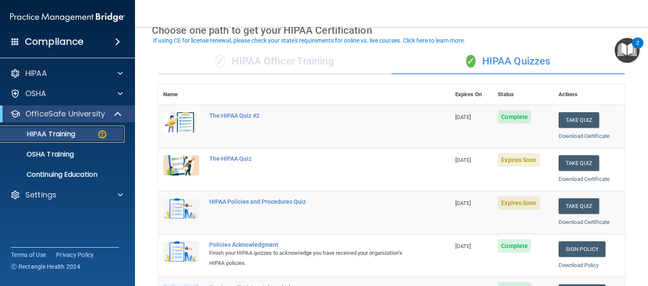
scroll to position [45, 0]
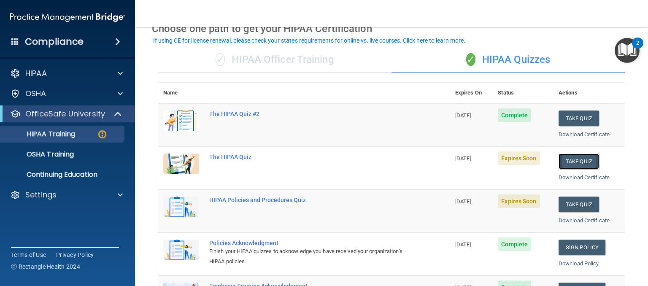
click at [566, 164] on button "Take Quiz" at bounding box center [578, 162] width 40 height 16
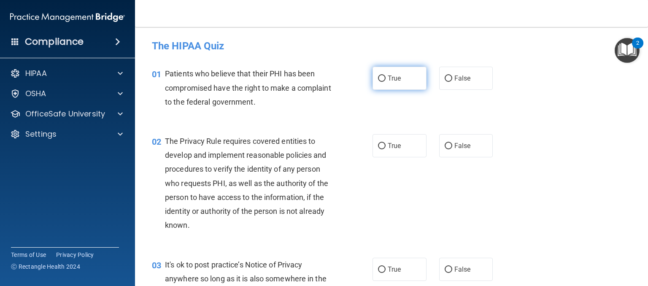
click at [378, 81] on input "True" at bounding box center [382, 78] width 8 height 6
radio input "true"
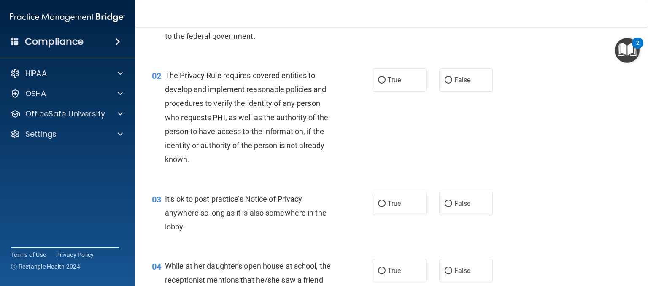
scroll to position [76, 0]
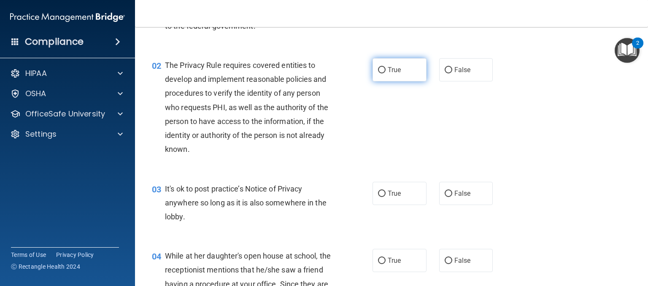
click at [388, 67] on span "True" at bounding box center [394, 70] width 13 height 8
click at [385, 67] on input "True" at bounding box center [382, 70] width 8 height 6
radio input "true"
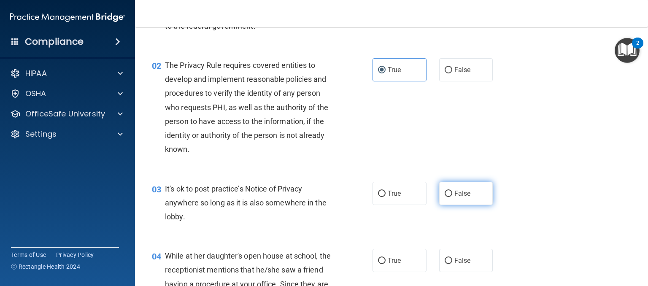
click at [457, 192] on span "False" at bounding box center [462, 193] width 16 height 8
click at [452, 192] on input "False" at bounding box center [448, 194] width 8 height 6
radio input "true"
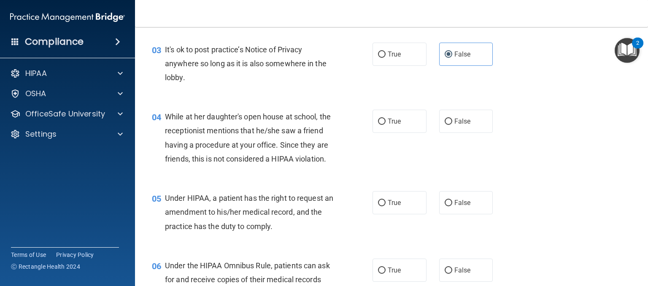
scroll to position [225, 0]
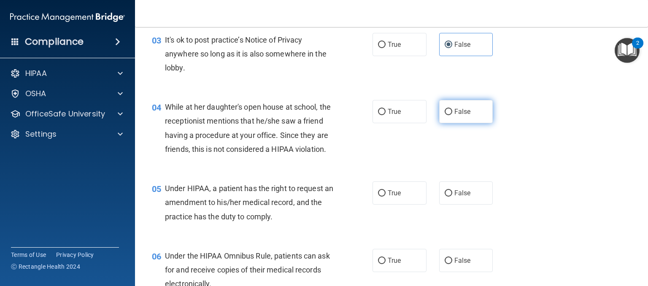
click at [472, 113] on label "False" at bounding box center [466, 111] width 54 height 23
click at [452, 113] on input "False" at bounding box center [448, 112] width 8 height 6
radio input "true"
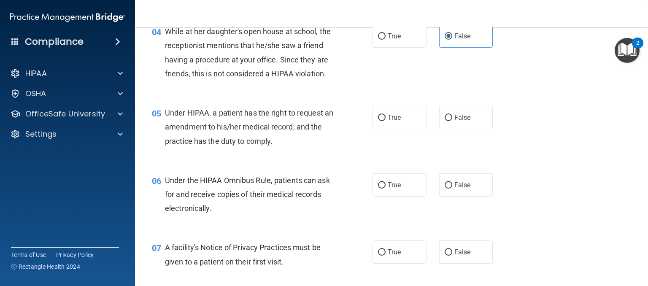
scroll to position [326, 0]
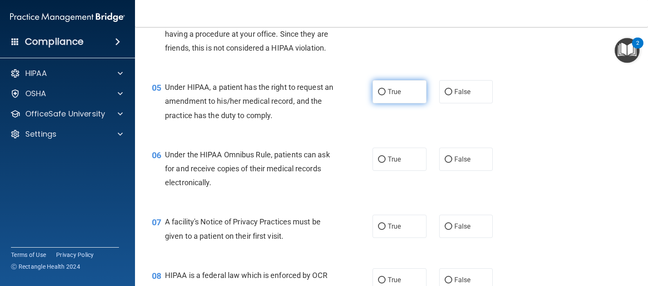
click at [385, 103] on label "True" at bounding box center [399, 91] width 54 height 23
click at [385, 95] on input "True" at bounding box center [382, 92] width 8 height 6
radio input "true"
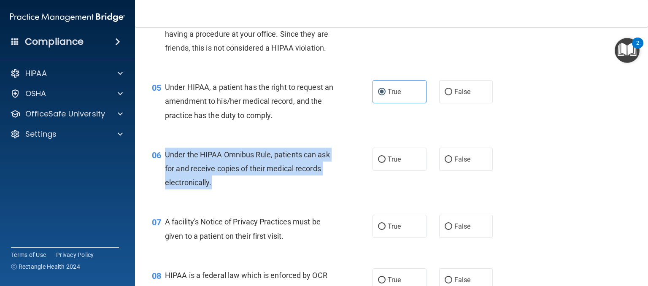
drag, startPoint x: 211, startPoint y: 196, endPoint x: 162, endPoint y: 169, distance: 55.5
click at [162, 169] on div "06 Under the HIPAA Omnibus Rule, patients can ask for and receive copies of the…" at bounding box center [262, 171] width 246 height 46
copy div "Under the HIPAA Omnibus Rule, patients can ask for and receive copies of their …"
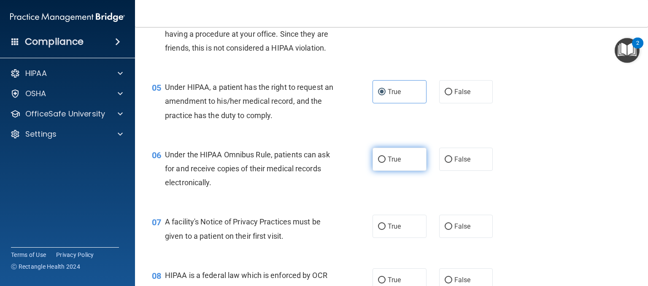
click at [388, 163] on span "True" at bounding box center [394, 159] width 13 height 8
click at [385, 163] on input "True" at bounding box center [382, 159] width 8 height 6
radio input "true"
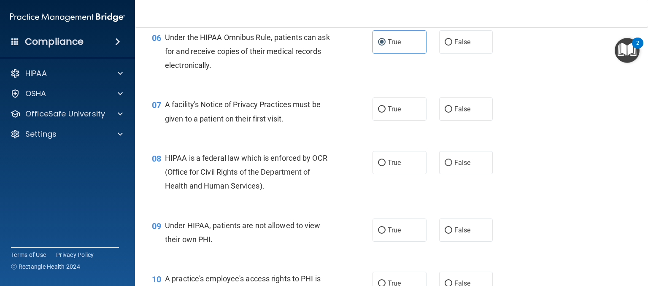
scroll to position [462, 0]
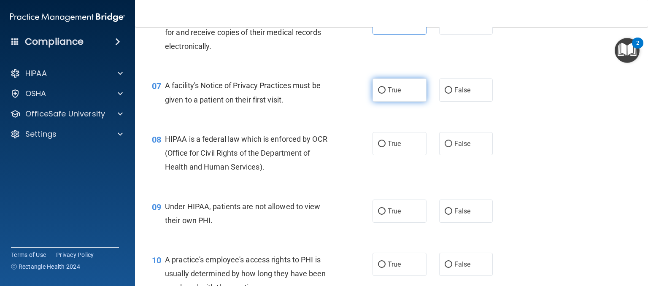
click at [396, 102] on label "True" at bounding box center [399, 89] width 54 height 23
click at [385, 94] on input "True" at bounding box center [382, 90] width 8 height 6
radio input "true"
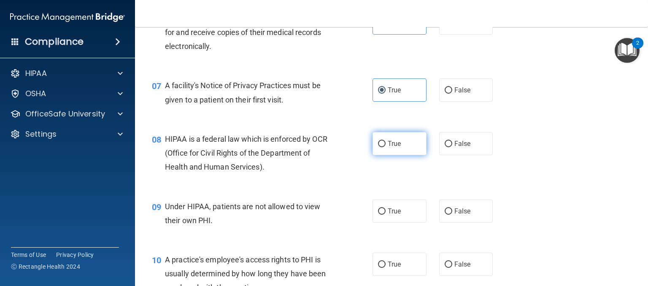
click at [389, 148] on span "True" at bounding box center [394, 144] width 13 height 8
click at [385, 147] on input "True" at bounding box center [382, 144] width 8 height 6
radio input "true"
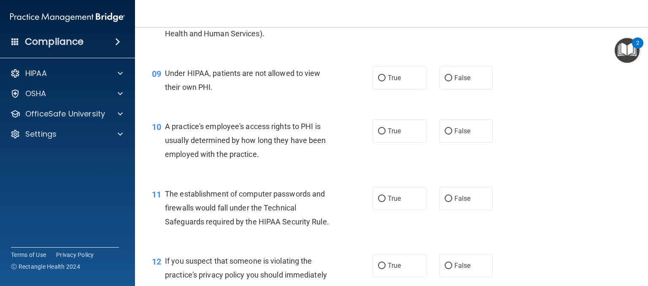
scroll to position [602, 0]
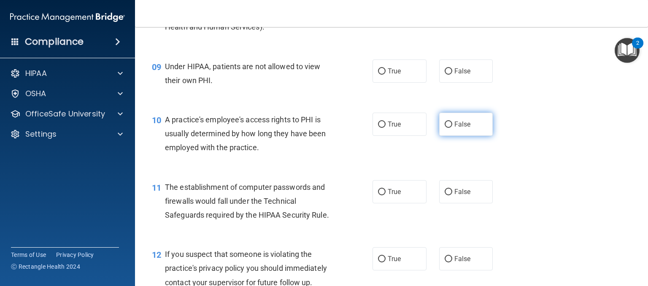
click at [473, 136] on label "False" at bounding box center [466, 124] width 54 height 23
click at [452, 128] on input "False" at bounding box center [448, 124] width 8 height 6
radio input "true"
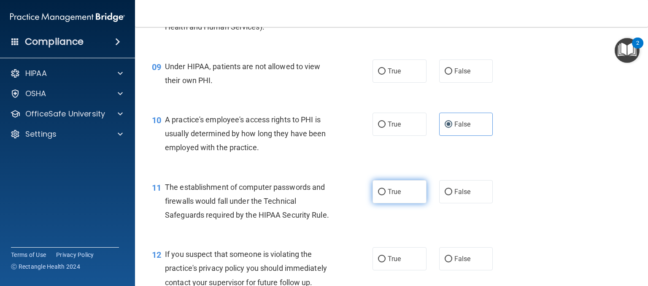
click at [390, 203] on label "True" at bounding box center [399, 191] width 54 height 23
click at [385, 195] on input "True" at bounding box center [382, 192] width 8 height 6
radio input "true"
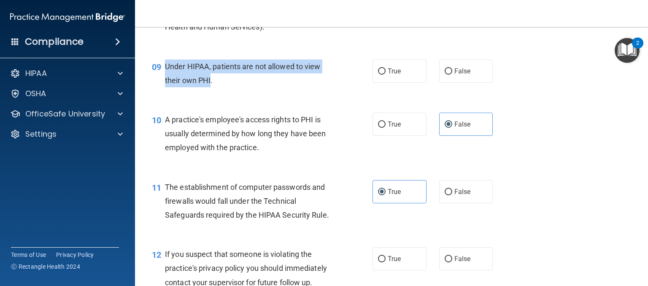
drag, startPoint x: 211, startPoint y: 92, endPoint x: 164, endPoint y: 75, distance: 50.3
click at [164, 75] on div "09 Under HIPAA, patients are not allowed to view their own PHI." at bounding box center [262, 75] width 246 height 32
copy div "Under HIPAA, patients are not allowed to view their own PHI"
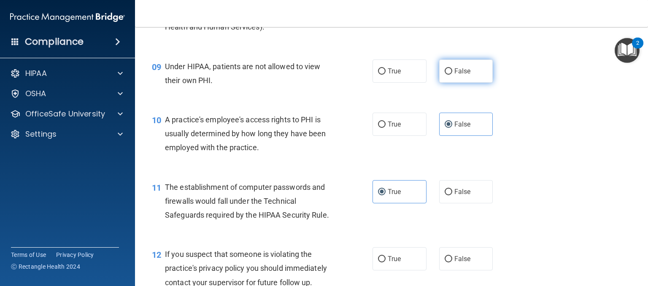
click at [440, 79] on label "False" at bounding box center [466, 70] width 54 height 23
click at [444, 75] on input "False" at bounding box center [448, 71] width 8 height 6
radio input "true"
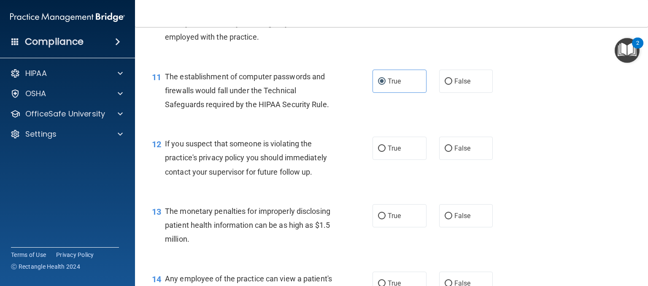
scroll to position [828, 0]
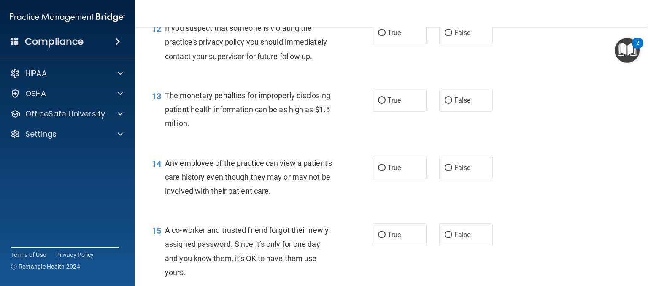
click at [568, 180] on div "14 Any employee of the practice can view a patient's care history even though t…" at bounding box center [391, 178] width 492 height 67
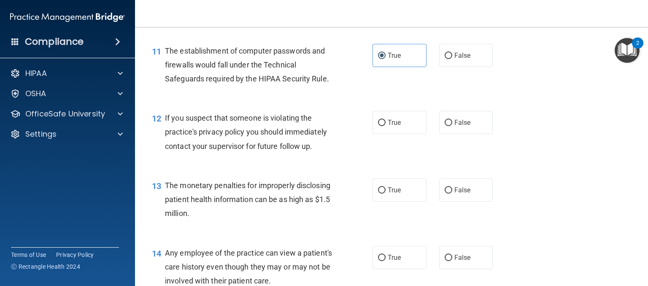
scroll to position [780, 0]
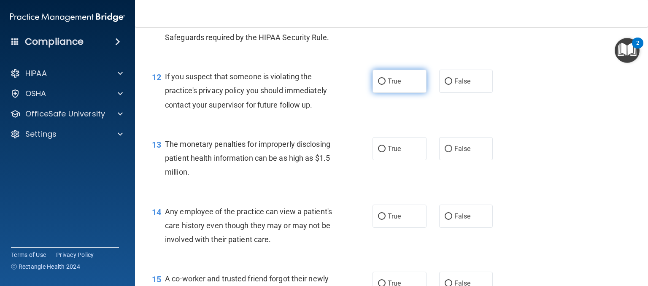
click at [389, 85] on span "True" at bounding box center [394, 81] width 13 height 8
click at [385, 85] on input "True" at bounding box center [382, 81] width 8 height 6
radio input "true"
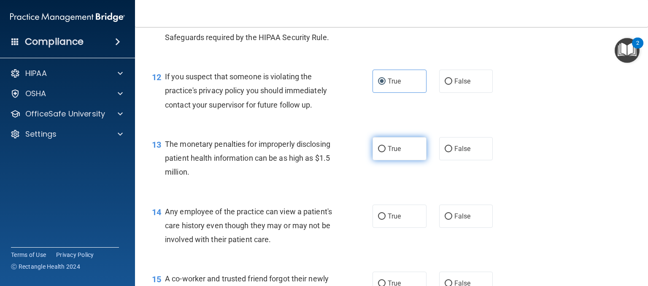
click at [382, 160] on label "True" at bounding box center [399, 148] width 54 height 23
click at [382, 152] on input "True" at bounding box center [382, 149] width 8 height 6
radio input "true"
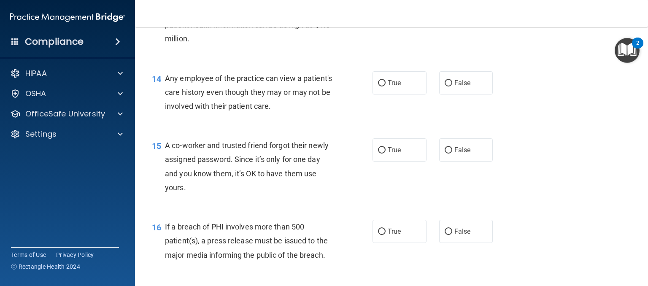
scroll to position [916, 0]
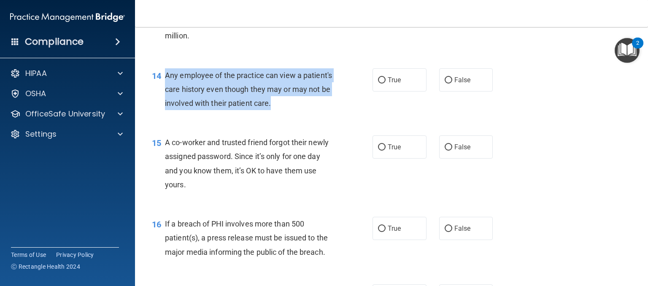
drag, startPoint x: 313, startPoint y: 121, endPoint x: 167, endPoint y: 88, distance: 150.0
click at [167, 88] on div "Any employee of the practice can view a patient's care history even though they…" at bounding box center [252, 89] width 175 height 42
click at [167, 88] on span "Any employee of the practice can view a patient's care history even though they…" at bounding box center [248, 89] width 167 height 37
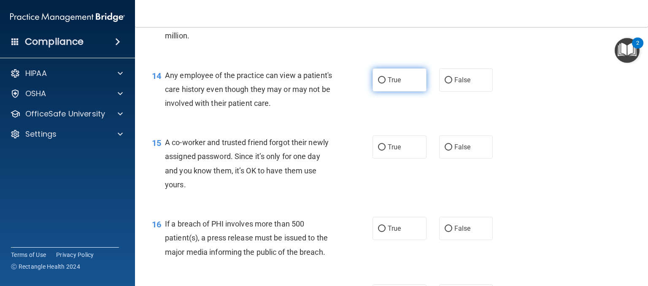
click at [388, 84] on span "True" at bounding box center [394, 80] width 13 height 8
click at [385, 84] on input "True" at bounding box center [382, 80] width 8 height 6
radio input "true"
click at [457, 151] on span "False" at bounding box center [462, 147] width 16 height 8
click at [452, 151] on input "False" at bounding box center [448, 147] width 8 height 6
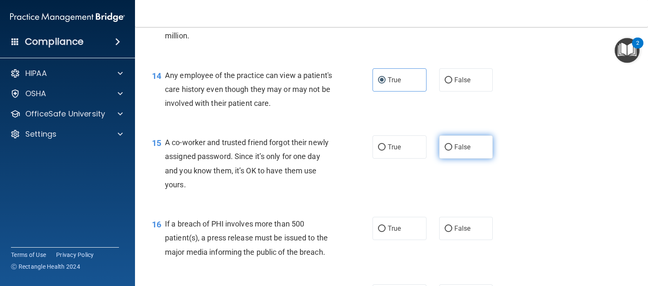
radio input "true"
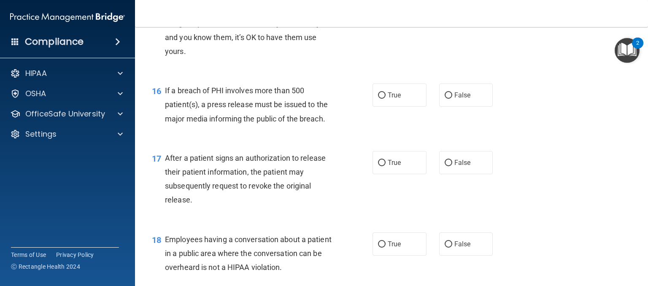
scroll to position [1056, 0]
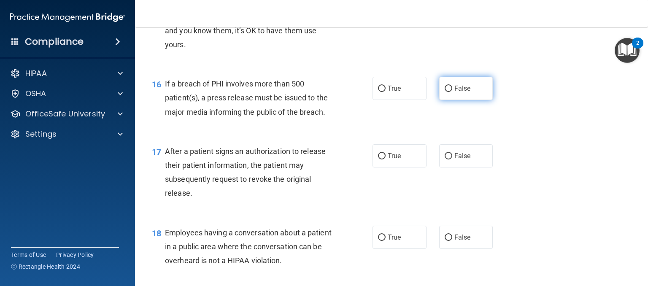
click at [466, 100] on label "False" at bounding box center [466, 88] width 54 height 23
click at [452, 92] on input "False" at bounding box center [448, 89] width 8 height 6
radio input "true"
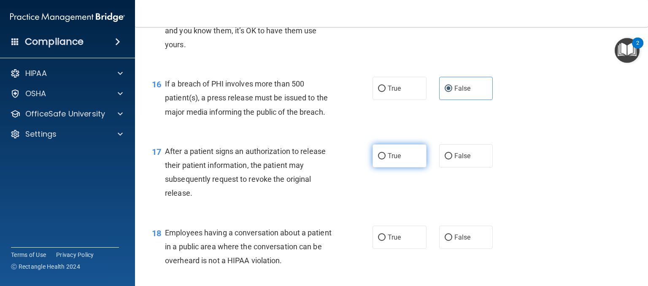
click at [391, 167] on label "True" at bounding box center [399, 155] width 54 height 23
click at [385, 159] on input "True" at bounding box center [382, 156] width 8 height 6
radio input "true"
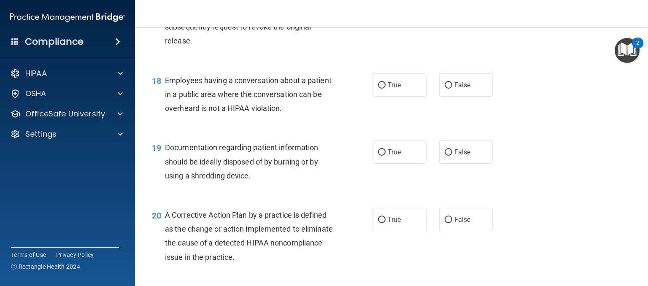
scroll to position [1199, 0]
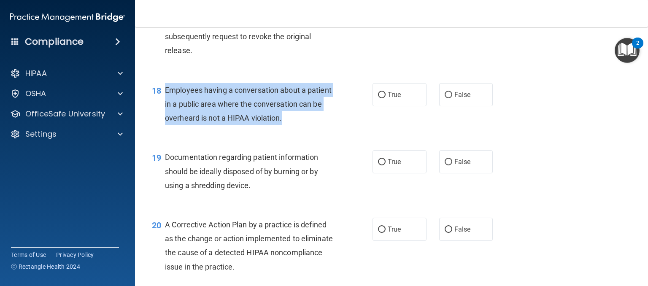
drag, startPoint x: 307, startPoint y: 132, endPoint x: 165, endPoint y: 100, distance: 145.6
click at [165, 100] on div "Employees having a conversation about a patient in a public area where the conv…" at bounding box center [252, 104] width 175 height 42
copy span "Employees having a conversation about a patient in a public area where the conv…"
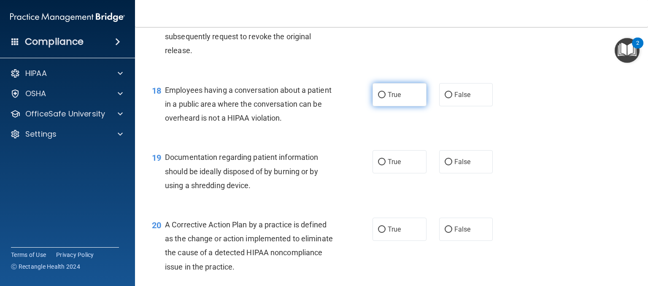
click at [394, 99] on span "True" at bounding box center [394, 95] width 13 height 8
click at [385, 98] on input "True" at bounding box center [382, 95] width 8 height 6
radio input "true"
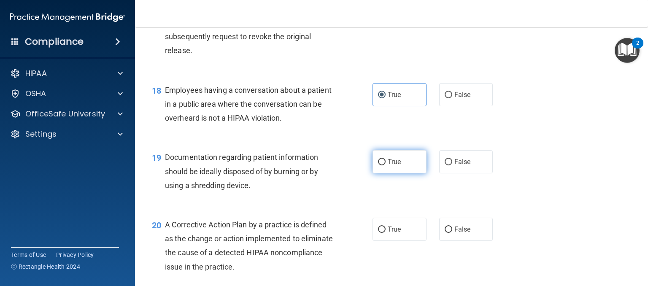
click at [388, 166] on span "True" at bounding box center [394, 162] width 13 height 8
click at [385, 165] on input "True" at bounding box center [382, 162] width 8 height 6
radio input "true"
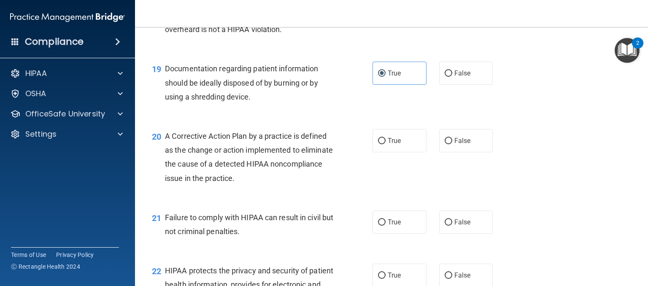
scroll to position [1284, 0]
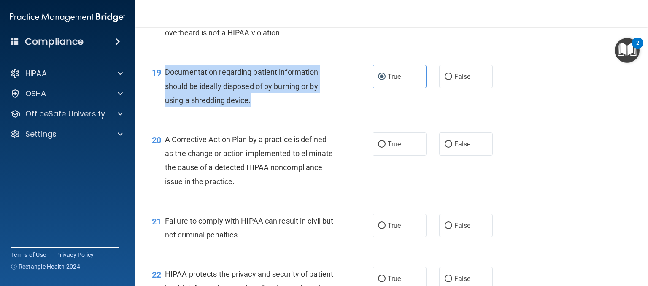
drag, startPoint x: 252, startPoint y: 115, endPoint x: 166, endPoint y: 92, distance: 89.1
click at [166, 92] on div "Documentation regarding patient information should be ideally disposed of by bu…" at bounding box center [252, 86] width 175 height 42
copy span "Documentation regarding patient information should be ideally disposed of by bu…"
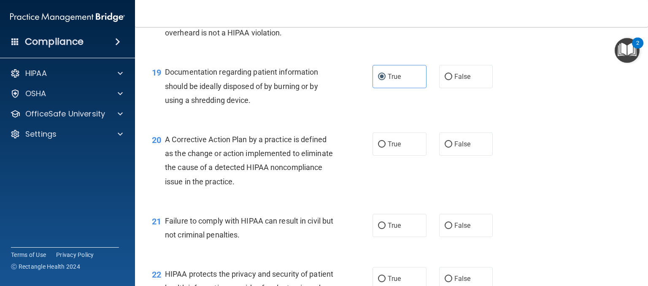
click at [288, 203] on div "20 A Corrective Action Plan by a practice is defined as the change or action im…" at bounding box center [391, 162] width 492 height 81
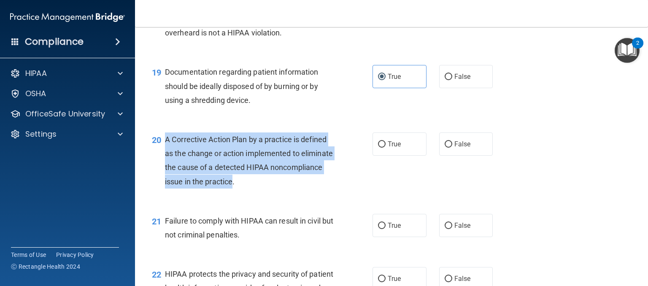
drag, startPoint x: 287, startPoint y: 197, endPoint x: 166, endPoint y: 156, distance: 128.0
click at [166, 156] on span "A Corrective Action Plan by a practice is defined as the change or action imple…" at bounding box center [249, 160] width 168 height 51
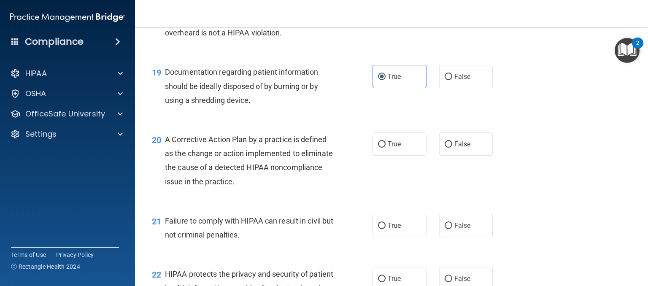
click at [264, 235] on span "Failure to comply with HIPAA can result in civil but not criminal penalties." at bounding box center [249, 227] width 168 height 23
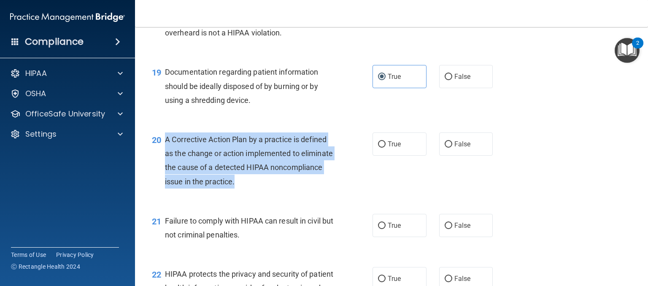
drag, startPoint x: 162, startPoint y: 152, endPoint x: 296, endPoint y: 194, distance: 140.6
click at [296, 193] on div "20 A Corrective Action Plan by a practice is defined as the change or action im…" at bounding box center [262, 162] width 246 height 60
copy div "A Corrective Action Plan by a practice is defined as the change or action imple…"
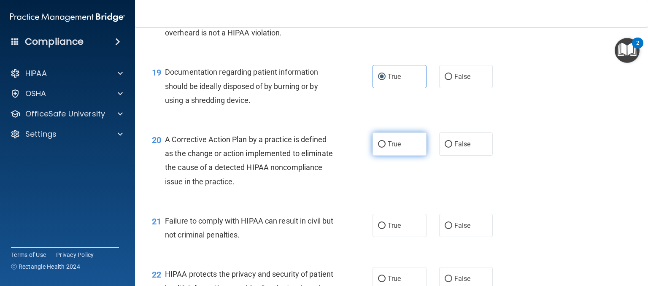
click at [378, 150] on label "True" at bounding box center [399, 143] width 54 height 23
click at [378, 148] on input "True" at bounding box center [382, 144] width 8 height 6
radio input "true"
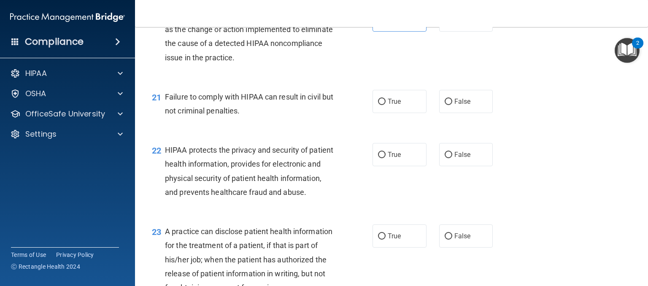
scroll to position [1420, 0]
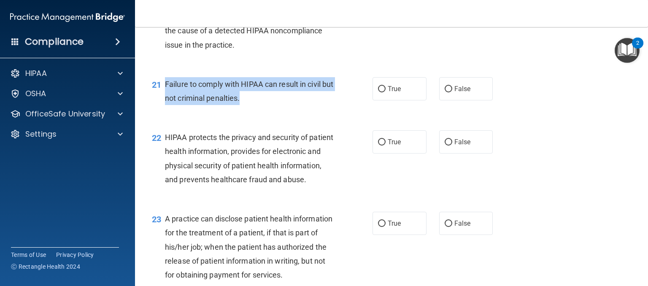
drag, startPoint x: 256, startPoint y: 112, endPoint x: 163, endPoint y: 102, distance: 93.7
click at [163, 102] on div "21 Failure to comply with HIPAA can result in civil but not criminal penalties." at bounding box center [262, 93] width 246 height 32
copy div "Failure to comply with HIPAA can result in civil but not criminal penalties."
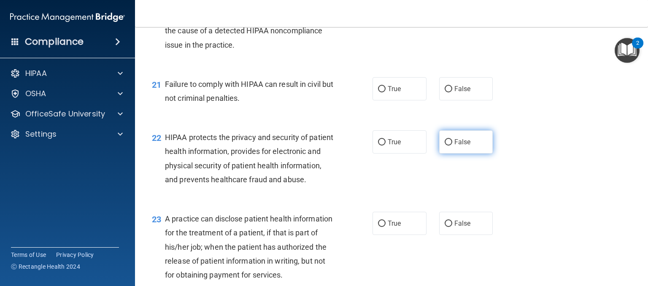
click at [454, 146] on span "False" at bounding box center [462, 142] width 16 height 8
click at [451, 145] on input "False" at bounding box center [448, 142] width 8 height 6
radio input "true"
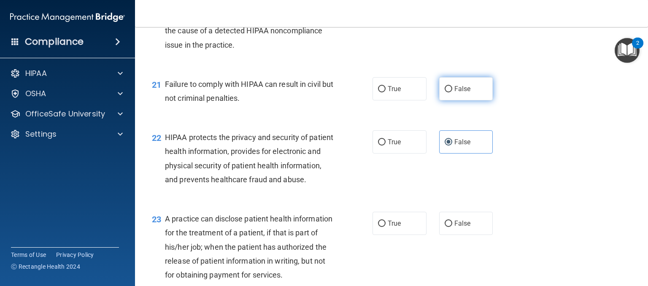
click at [447, 92] on input "False" at bounding box center [448, 89] width 8 height 6
radio input "true"
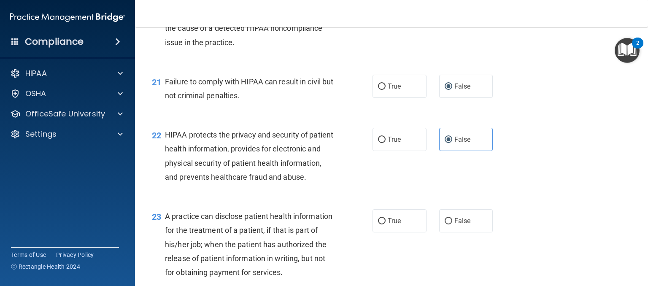
scroll to position [1422, 0]
click at [223, 181] on span "HIPAA protects the privacy and security of patient health information, provides…" at bounding box center [249, 156] width 168 height 51
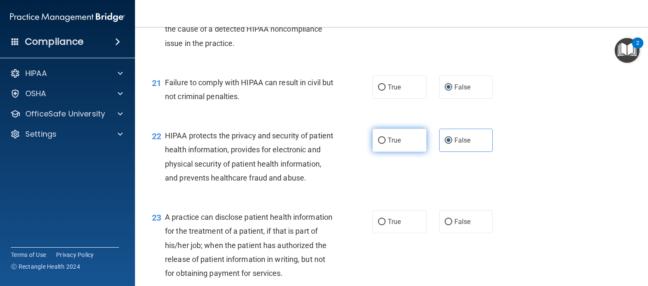
click at [393, 152] on label "True" at bounding box center [399, 140] width 54 height 23
click at [385, 144] on input "True" at bounding box center [382, 140] width 8 height 6
radio input "true"
radio input "false"
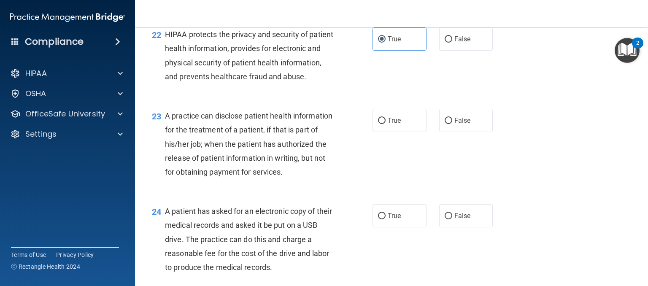
scroll to position [1539, 0]
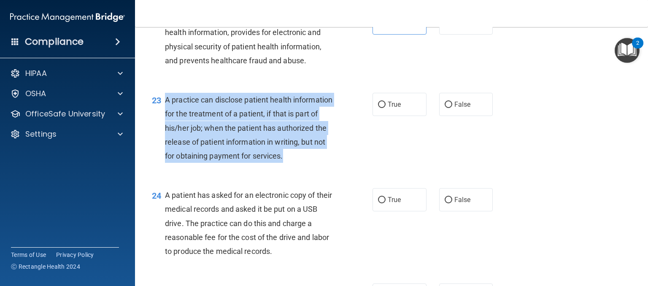
drag, startPoint x: 197, startPoint y: 201, endPoint x: 165, endPoint y: 123, distance: 84.5
click at [165, 123] on div "A practice can disclose patient health information for the treatment of a patie…" at bounding box center [252, 128] width 175 height 70
copy span "A practice can disclose patient health information for the treatment of a patie…"
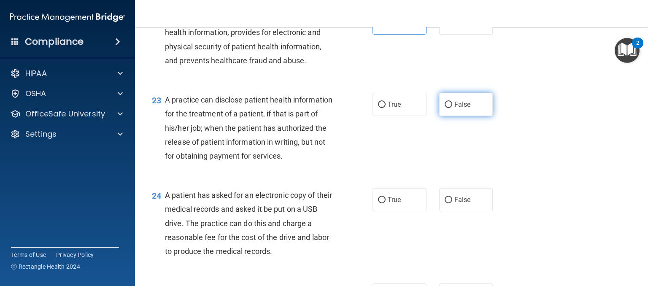
click at [449, 116] on label "False" at bounding box center [466, 104] width 54 height 23
click at [449, 108] on input "False" at bounding box center [448, 105] width 8 height 6
radio input "true"
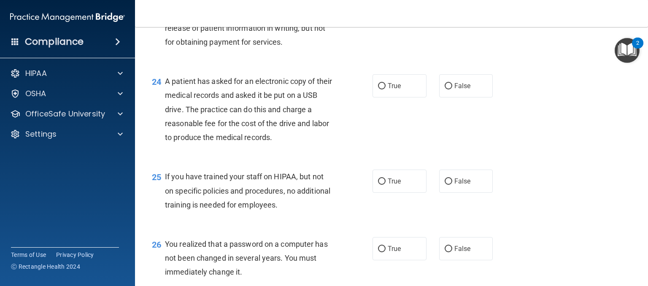
scroll to position [1675, 0]
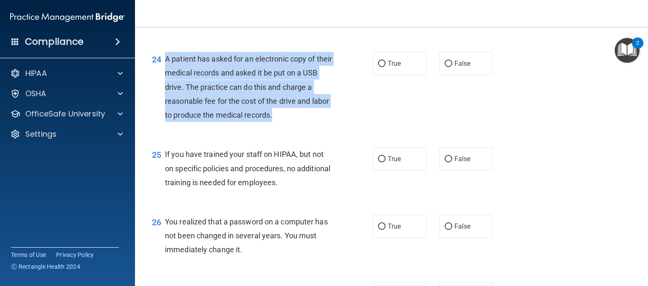
drag, startPoint x: 279, startPoint y: 158, endPoint x: 165, endPoint y: 99, distance: 128.3
click at [165, 99] on div "A patient has asked for an electronic copy of their medical records and asked i…" at bounding box center [252, 87] width 175 height 70
copy span "A patient has asked for an electronic copy of their medical records and asked i…"
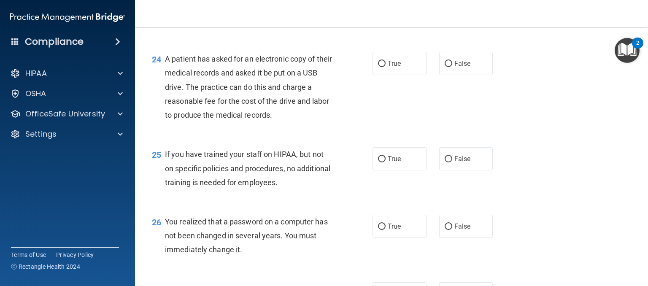
click at [391, 92] on div "24 A patient has asked for an electronic copy of their medical records and aske…" at bounding box center [391, 88] width 492 height 95
click at [388, 67] on span "True" at bounding box center [394, 63] width 13 height 8
click at [385, 67] on input "True" at bounding box center [382, 64] width 8 height 6
radio input "true"
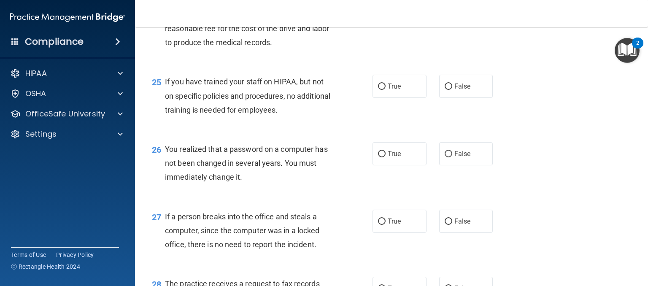
scroll to position [1777, 0]
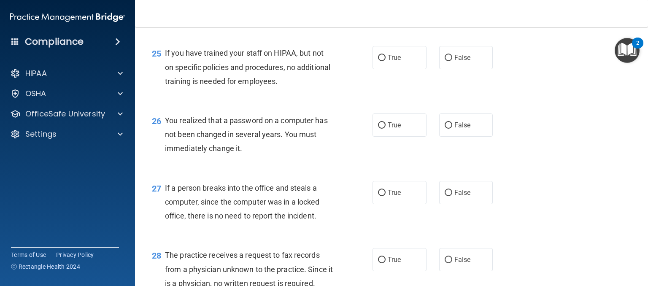
click at [318, 88] on div "If you have trained your staff on HIPAA, but not on specific policies and proce…" at bounding box center [252, 67] width 175 height 42
click at [444, 69] on label "False" at bounding box center [466, 57] width 54 height 23
click at [444, 61] on input "False" at bounding box center [448, 58] width 8 height 6
radio input "true"
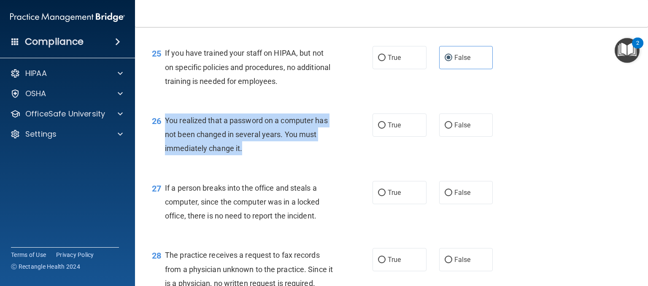
drag, startPoint x: 245, startPoint y: 188, endPoint x: 165, endPoint y: 162, distance: 84.4
click at [165, 156] on div "You realized that a password on a computer has not been changed in several year…" at bounding box center [252, 134] width 175 height 42
copy span "You realized that a password on a computer has not been changed in several year…"
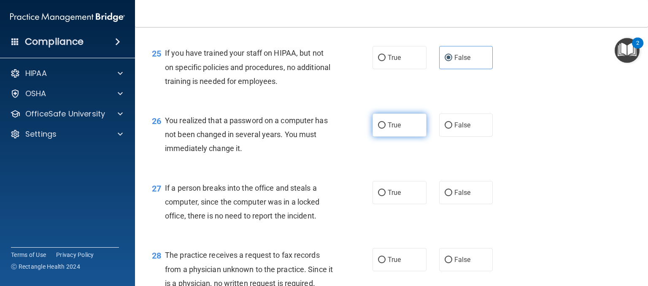
click at [374, 137] on label "True" at bounding box center [399, 124] width 54 height 23
click at [378, 129] on input "True" at bounding box center [382, 125] width 8 height 6
radio input "true"
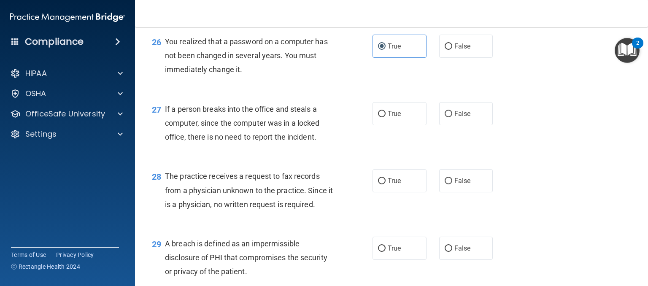
scroll to position [1850, 0]
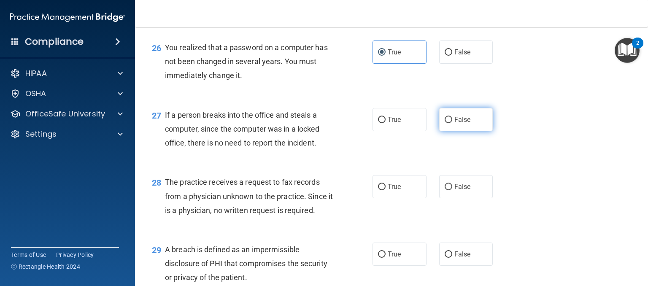
click at [464, 124] on span "False" at bounding box center [462, 120] width 16 height 8
click at [452, 123] on input "False" at bounding box center [448, 120] width 8 height 6
radio input "true"
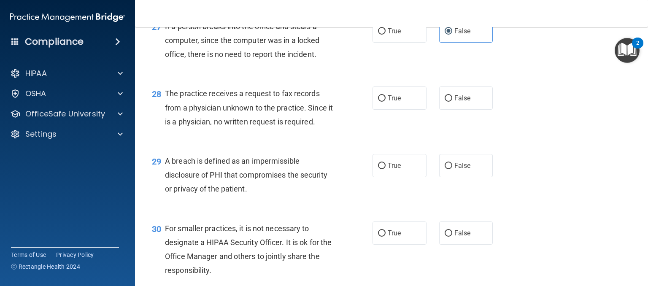
scroll to position [1967, 0]
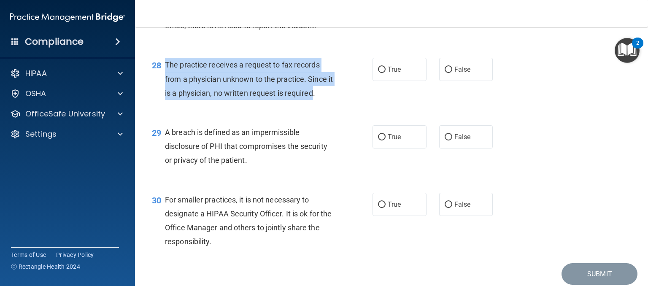
drag, startPoint x: 321, startPoint y: 136, endPoint x: 164, endPoint y: 105, distance: 160.4
click at [164, 104] on div "28 The practice receives a request to fax records from a physician unknown to t…" at bounding box center [262, 81] width 246 height 46
click at [242, 97] on span "The practice receives a request to fax records from a physician unknown to the …" at bounding box center [249, 78] width 168 height 37
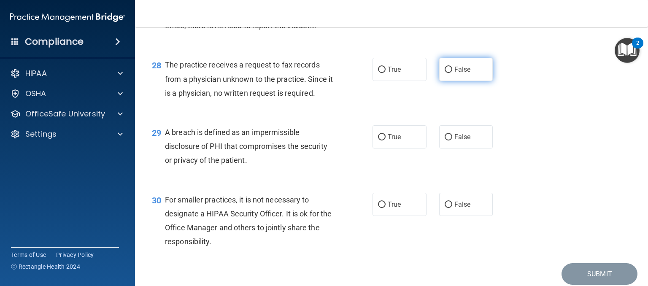
click at [445, 73] on input "False" at bounding box center [448, 70] width 8 height 6
radio input "true"
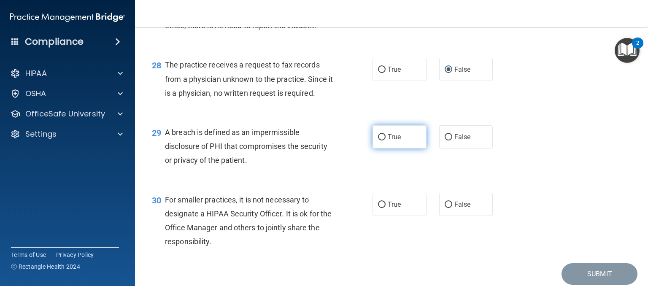
click at [377, 148] on label "True" at bounding box center [399, 136] width 54 height 23
click at [378, 140] on input "True" at bounding box center [382, 137] width 8 height 6
radio input "true"
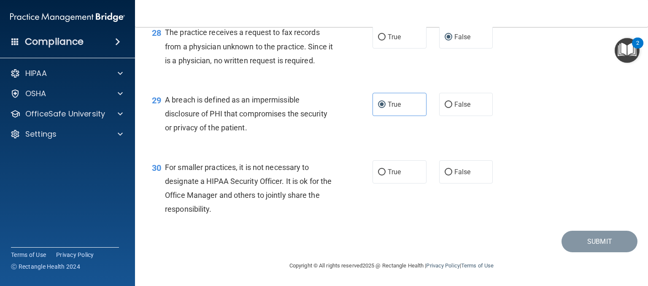
scroll to position [2042, 0]
click at [395, 175] on span "True" at bounding box center [394, 172] width 13 height 8
click at [385, 175] on input "True" at bounding box center [382, 172] width 8 height 6
radio input "true"
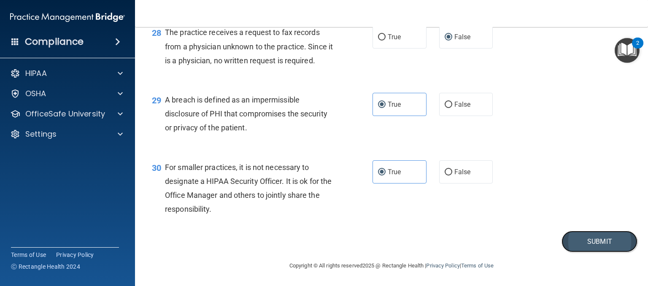
click at [604, 238] on button "Submit" at bounding box center [599, 242] width 76 height 22
click at [580, 241] on button "Submit" at bounding box center [599, 242] width 76 height 22
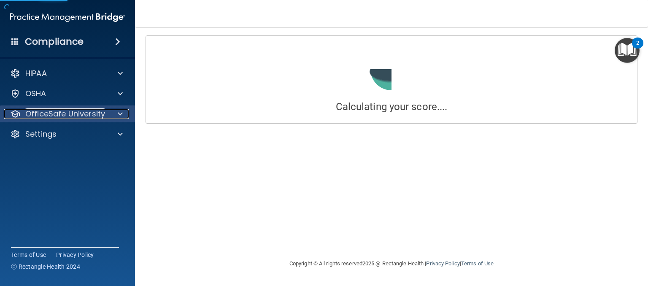
click at [75, 113] on p "OfficeSafe University" at bounding box center [65, 114] width 80 height 10
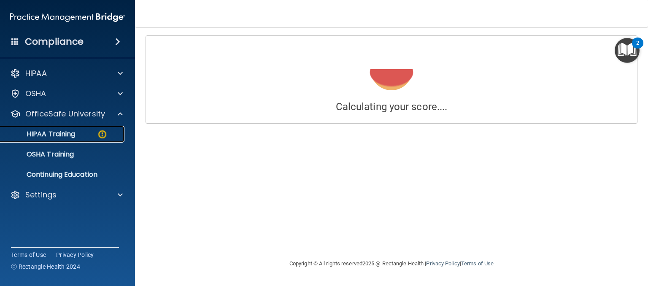
click at [83, 133] on div "HIPAA Training" at bounding box center [62, 134] width 115 height 8
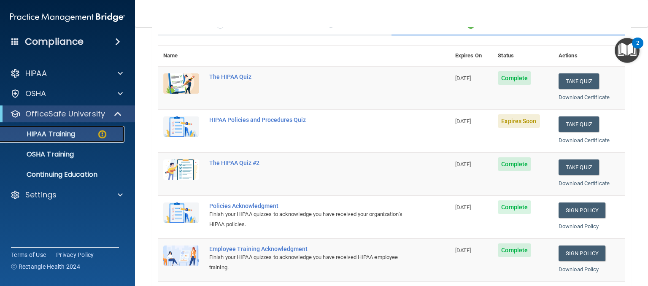
scroll to position [86, 0]
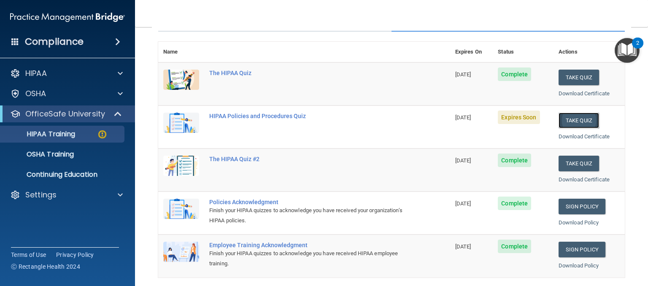
click at [565, 113] on button "Take Quiz" at bounding box center [578, 121] width 40 height 16
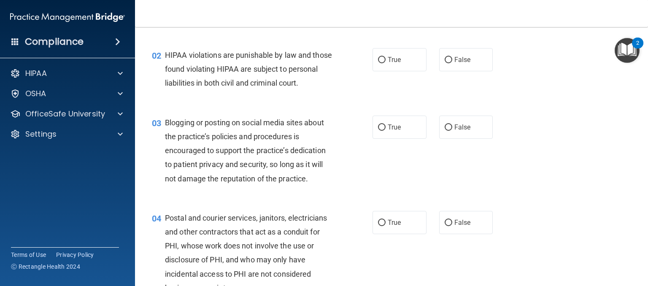
click at [248, 90] on div "HIPAA violations are punishable by law and those found violating HIPAA are subj…" at bounding box center [252, 69] width 175 height 42
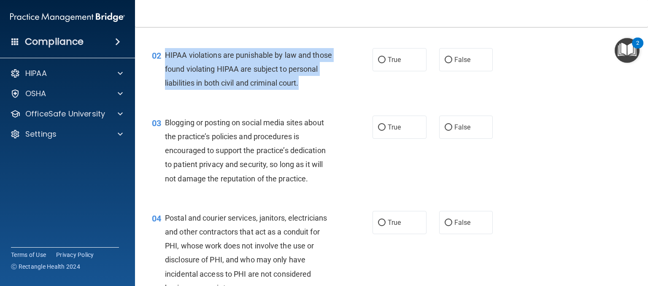
drag, startPoint x: 191, startPoint y: 98, endPoint x: 164, endPoint y: 57, distance: 48.7
click at [164, 57] on div "02 HIPAA violations are punishable by law and those found violating HIPAA are s…" at bounding box center [262, 71] width 246 height 46
copy div "HIPAA violations are punishable by law and those found violating HIPAA are subj…"
click at [378, 61] on input "True" at bounding box center [382, 60] width 8 height 6
radio input "true"
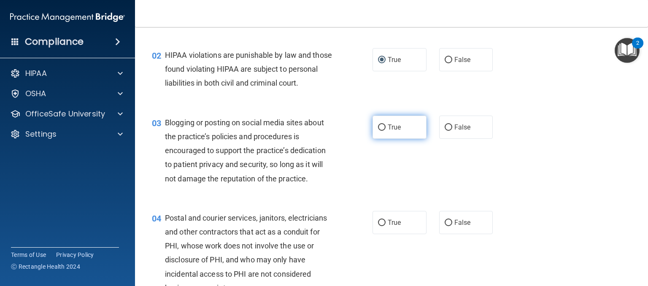
click at [391, 131] on span "True" at bounding box center [394, 127] width 13 height 8
click at [385, 131] on input "True" at bounding box center [382, 127] width 8 height 6
radio input "true"
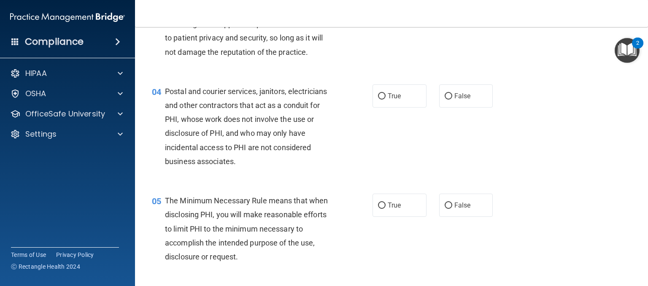
scroll to position [240, 0]
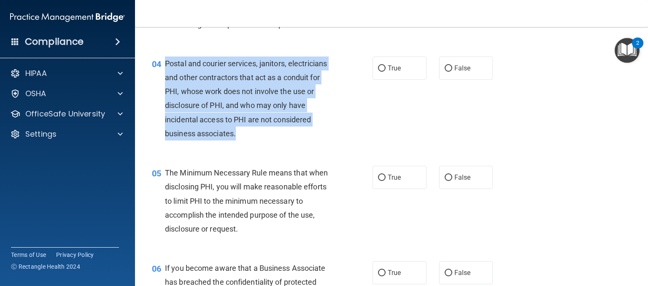
drag, startPoint x: 240, startPoint y: 150, endPoint x: 164, endPoint y: 77, distance: 106.2
click at [164, 77] on div "04 Postal and courier services, janitors, electricians and other contractors th…" at bounding box center [262, 101] width 246 height 88
drag, startPoint x: 190, startPoint y: 86, endPoint x: 234, endPoint y: 134, distance: 65.1
click at [382, 72] on input "True" at bounding box center [382, 68] width 8 height 6
radio input "true"
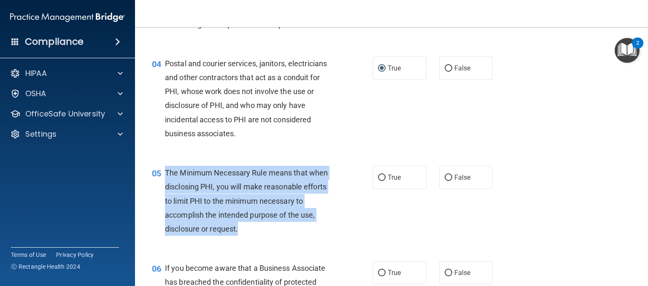
drag, startPoint x: 165, startPoint y: 187, endPoint x: 262, endPoint y: 245, distance: 112.8
click at [262, 236] on div "The Minimum Necessary Rule means that when disclosing PHI, you will make reason…" at bounding box center [252, 201] width 175 height 70
click at [378, 181] on input "True" at bounding box center [382, 178] width 8 height 6
radio input "true"
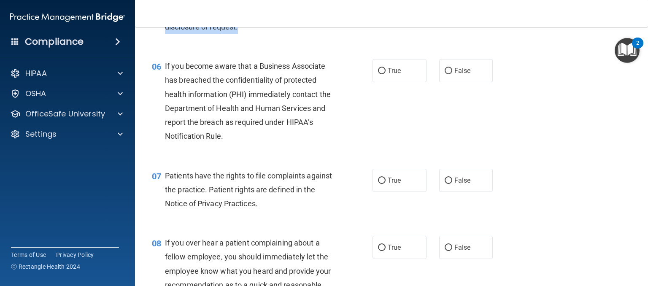
scroll to position [446, 0]
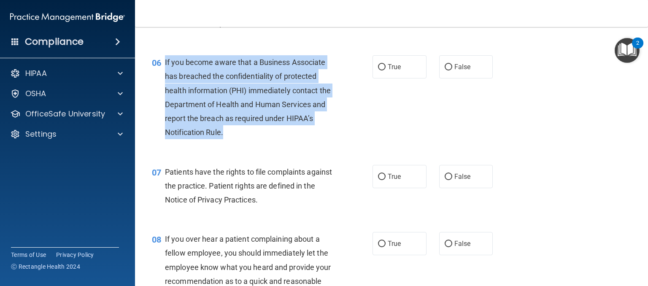
drag, startPoint x: 165, startPoint y: 74, endPoint x: 263, endPoint y: 143, distance: 119.0
click at [263, 139] on div "If you become aware that a Business Associate has breached the confidentiality …" at bounding box center [252, 97] width 175 height 84
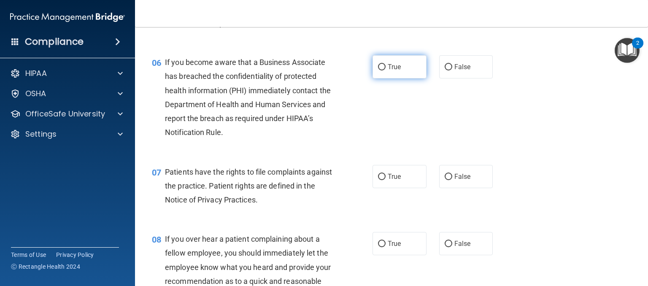
click at [380, 78] on label "True" at bounding box center [399, 66] width 54 height 23
click at [380, 70] on input "True" at bounding box center [382, 67] width 8 height 6
radio input "true"
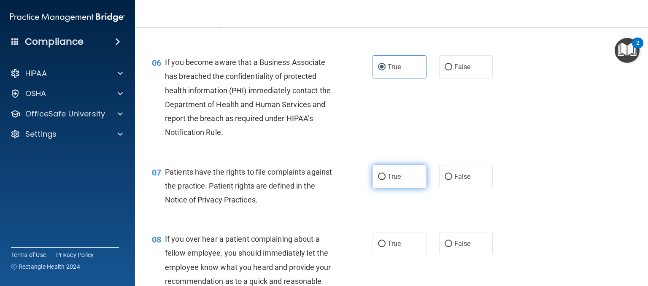
click at [379, 188] on label "True" at bounding box center [399, 176] width 54 height 23
click at [379, 180] on input "True" at bounding box center [382, 177] width 8 height 6
radio input "true"
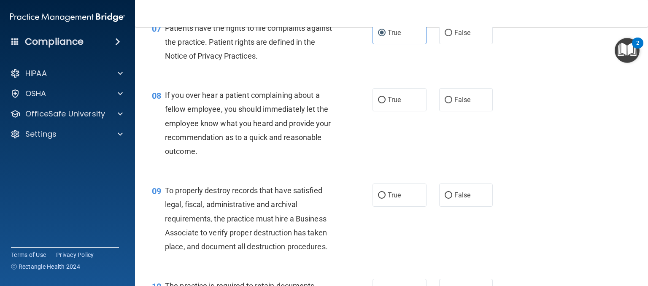
scroll to position [593, 0]
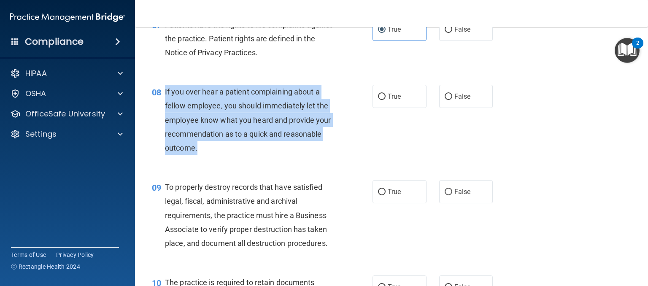
drag, startPoint x: 209, startPoint y: 156, endPoint x: 164, endPoint y: 102, distance: 70.1
click at [165, 102] on div "If you over hear a patient complaining about a fellow employee, you should imme…" at bounding box center [252, 120] width 175 height 70
click at [447, 100] on input "False" at bounding box center [448, 96] width 8 height 6
radio input "true"
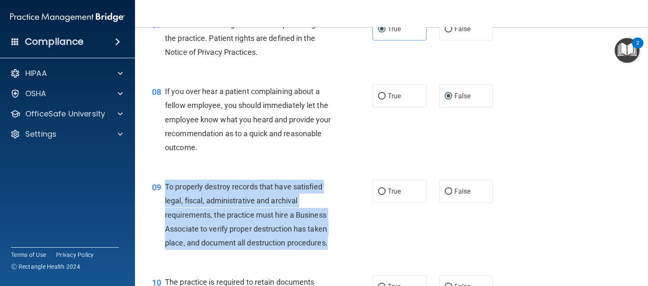
drag, startPoint x: 166, startPoint y: 199, endPoint x: 334, endPoint y: 260, distance: 178.5
click at [334, 250] on div "To properly destroy records that have satisfied legal, fiscal, administrative a…" at bounding box center [252, 215] width 175 height 70
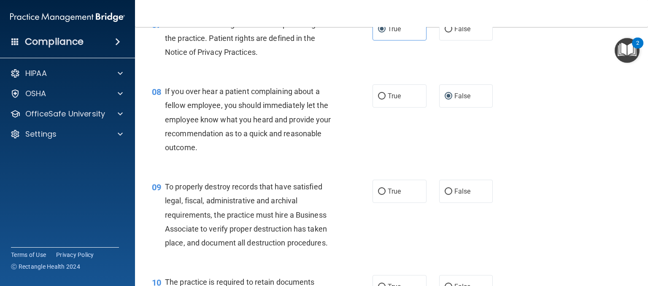
drag, startPoint x: 296, startPoint y: 237, endPoint x: 398, endPoint y: 260, distance: 104.3
click at [398, 260] on div "09 To properly destroy records that have satisfied legal, fiscal, administrativ…" at bounding box center [391, 216] width 492 height 95
click at [444, 195] on input "False" at bounding box center [448, 192] width 8 height 6
radio input "true"
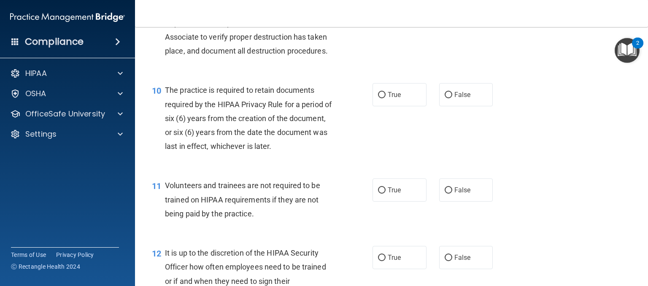
scroll to position [792, 0]
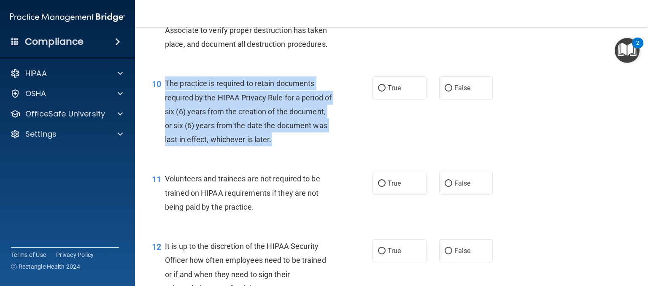
drag, startPoint x: 164, startPoint y: 95, endPoint x: 326, endPoint y: 154, distance: 171.6
click at [326, 146] on div "The practice is required to retain documents required by the HIPAA Privacy Rule…" at bounding box center [252, 111] width 175 height 70
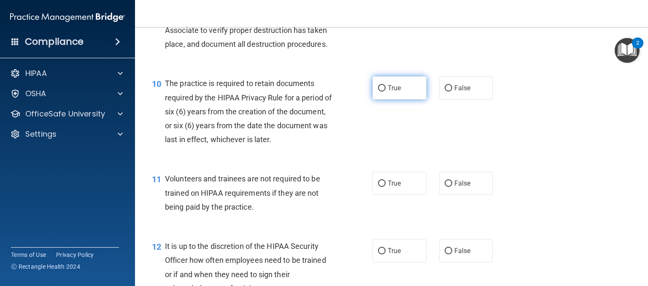
click at [386, 100] on label "True" at bounding box center [399, 87] width 54 height 23
click at [385, 92] on input "True" at bounding box center [382, 88] width 8 height 6
radio input "true"
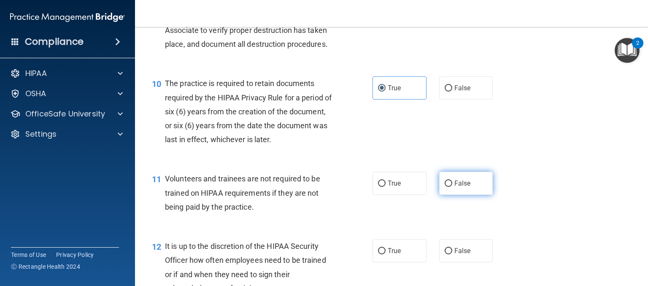
click at [455, 191] on label "False" at bounding box center [466, 183] width 54 height 23
click at [452, 187] on input "False" at bounding box center [448, 183] width 8 height 6
radio input "true"
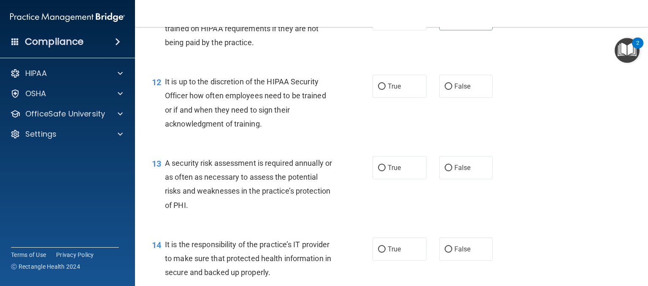
scroll to position [964, 0]
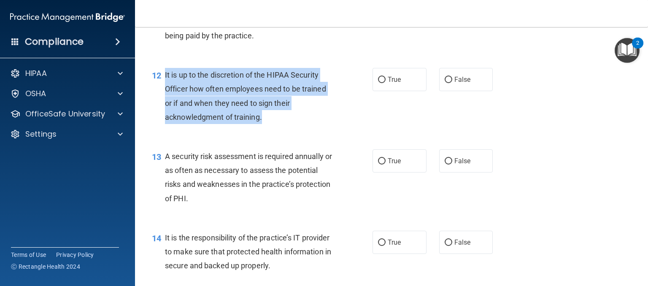
drag, startPoint x: 268, startPoint y: 129, endPoint x: 164, endPoint y: 90, distance: 111.3
click at [164, 90] on div "12 It is up to the discretion of the HIPAA Security Officer how often employees…" at bounding box center [262, 98] width 246 height 60
click at [380, 83] on input "True" at bounding box center [382, 80] width 8 height 6
radio input "true"
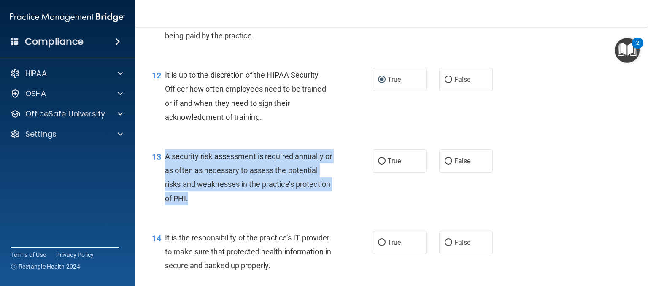
drag, startPoint x: 249, startPoint y: 217, endPoint x: 166, endPoint y: 171, distance: 94.9
click at [166, 171] on div "A security risk assessment is required annually or as often as necessary to ass…" at bounding box center [252, 177] width 175 height 56
click at [378, 164] on input "True" at bounding box center [382, 161] width 8 height 6
radio input "true"
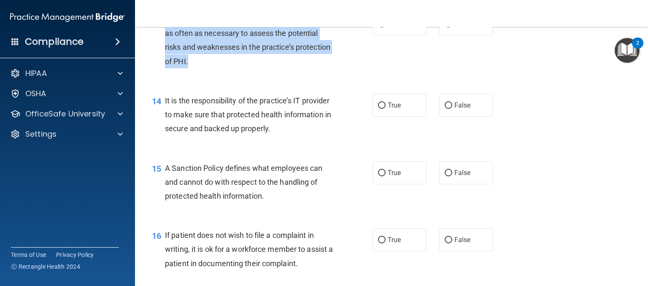
scroll to position [1107, 0]
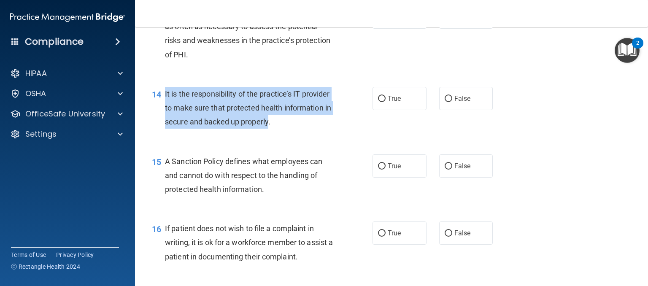
drag, startPoint x: 164, startPoint y: 109, endPoint x: 319, endPoint y: 144, distance: 158.7
click at [319, 133] on div "14 It is the responsibility of the practice’s IT provider to make sure that pro…" at bounding box center [262, 110] width 246 height 46
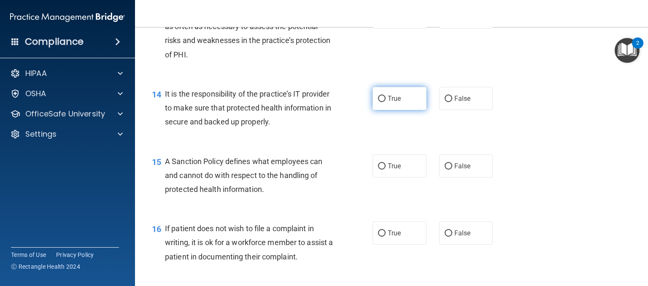
click at [380, 106] on label "True" at bounding box center [399, 98] width 54 height 23
click at [380, 102] on input "True" at bounding box center [382, 99] width 8 height 6
radio input "true"
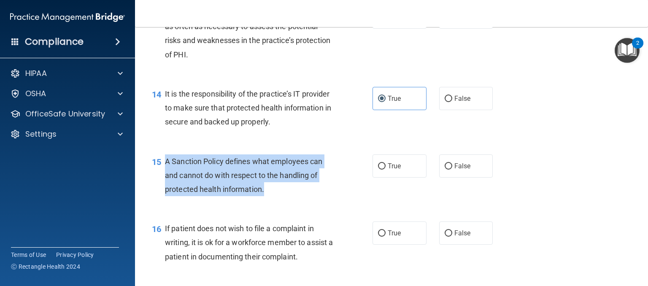
drag, startPoint x: 268, startPoint y: 210, endPoint x: 165, endPoint y: 174, distance: 108.8
click at [165, 174] on div "A Sanction Policy defines what employees can and cannot do with respect to the …" at bounding box center [252, 175] width 175 height 42
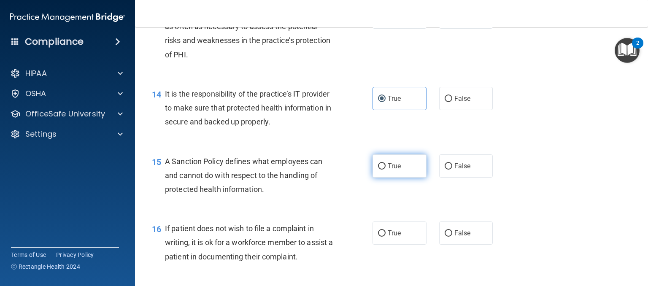
click at [384, 178] on label "True" at bounding box center [399, 165] width 54 height 23
click at [384, 170] on input "True" at bounding box center [382, 166] width 8 height 6
radio input "true"
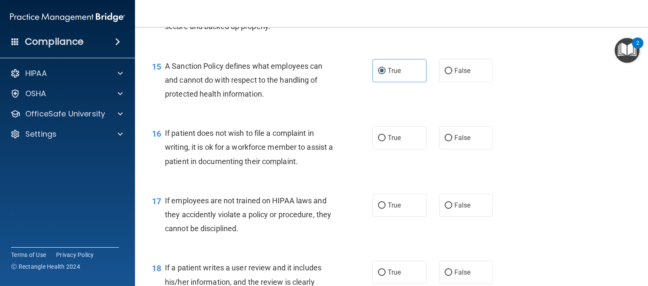
scroll to position [1231, 0]
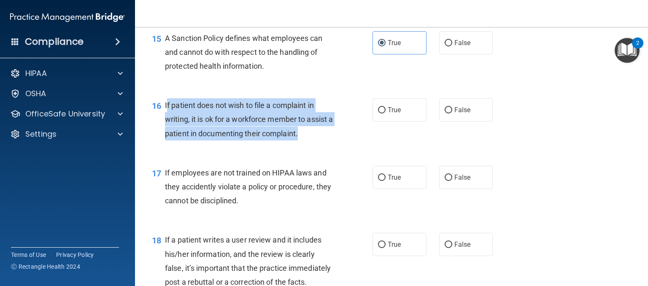
drag, startPoint x: 308, startPoint y: 148, endPoint x: 166, endPoint y: 117, distance: 145.1
click at [166, 117] on div "If patient does not wish to file a complaint in writing, it is ok for a workfor…" at bounding box center [252, 119] width 175 height 42
click at [320, 145] on div "16 If patient does not wish to file a complaint in writing, it is ok for a work…" at bounding box center [262, 121] width 246 height 46
drag, startPoint x: 308, startPoint y: 145, endPoint x: 165, endPoint y: 122, distance: 144.9
click at [165, 122] on div "If patient does not wish to file a complaint in writing, it is ok for a workfor…" at bounding box center [252, 119] width 175 height 42
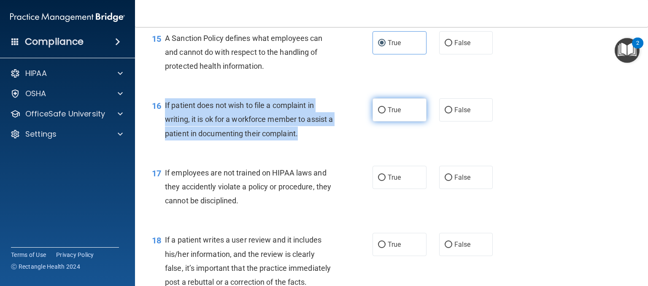
click at [378, 113] on input "True" at bounding box center [382, 110] width 8 height 6
radio input "true"
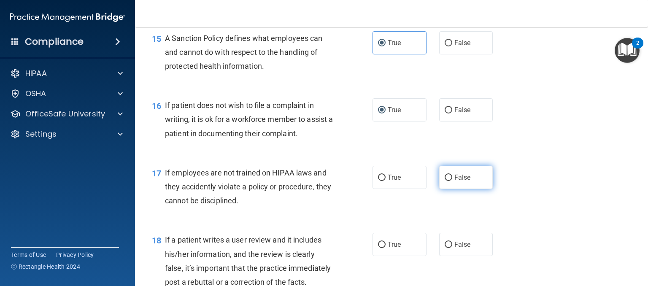
click at [458, 181] on span "False" at bounding box center [462, 177] width 16 height 8
click at [452, 181] on input "False" at bounding box center [448, 178] width 8 height 6
radio input "true"
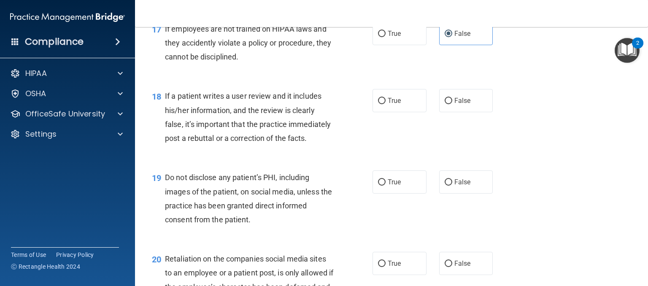
scroll to position [1378, 0]
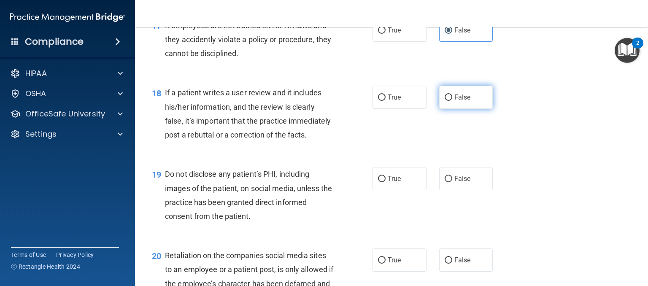
click at [447, 109] on label "False" at bounding box center [466, 97] width 54 height 23
click at [447, 101] on input "False" at bounding box center [448, 97] width 8 height 6
radio input "true"
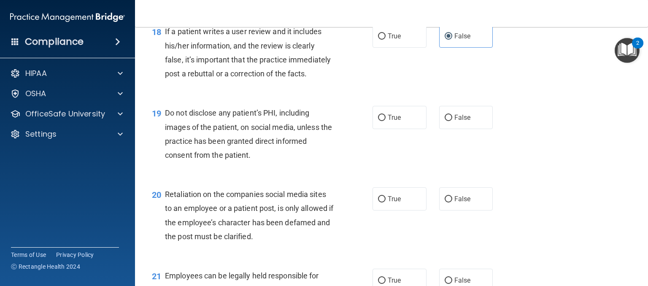
scroll to position [1442, 0]
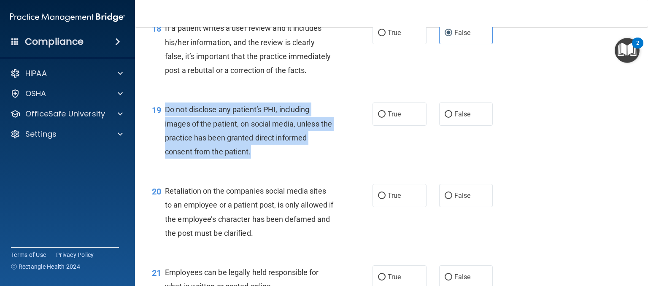
drag, startPoint x: 250, startPoint y: 182, endPoint x: 164, endPoint y: 134, distance: 99.1
click at [164, 134] on div "19 Do not disclose any patient’s PHI, including images of the patient, on socia…" at bounding box center [262, 132] width 246 height 60
click at [381, 163] on div "19 Do not disclose any patient’s PHI, including images of the patient, on socia…" at bounding box center [262, 132] width 246 height 60
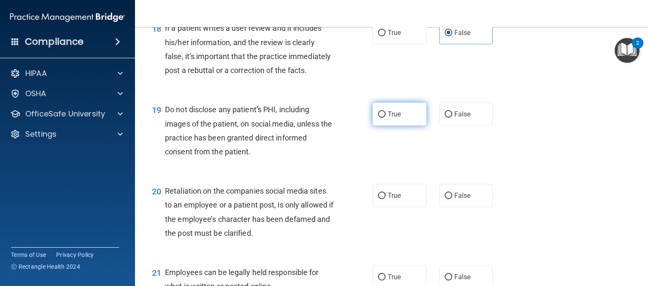
click at [394, 118] on span "True" at bounding box center [394, 114] width 13 height 8
click at [385, 118] on input "True" at bounding box center [382, 114] width 8 height 6
radio input "true"
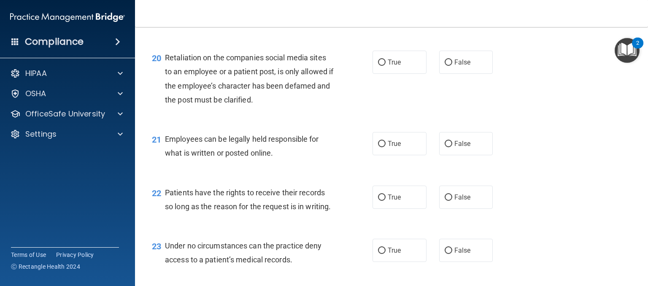
scroll to position [1589, 0]
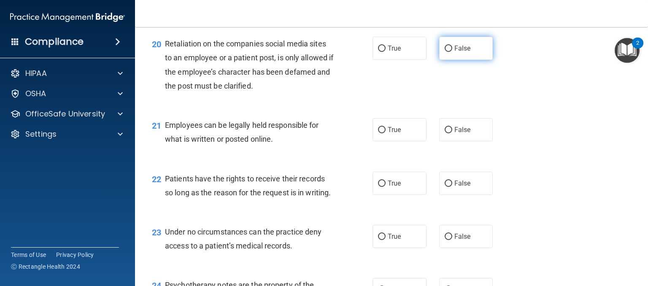
click at [457, 52] on span "False" at bounding box center [462, 48] width 16 height 8
click at [452, 52] on input "False" at bounding box center [448, 49] width 8 height 6
radio input "true"
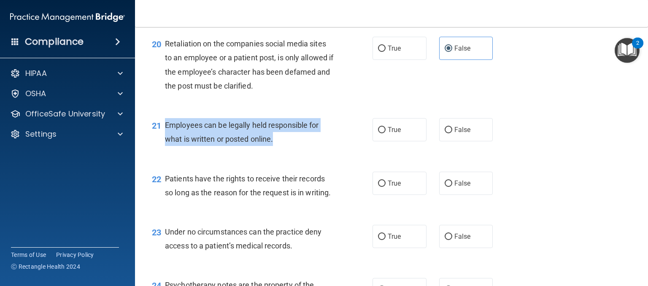
drag, startPoint x: 277, startPoint y: 167, endPoint x: 161, endPoint y: 156, distance: 116.0
click at [161, 150] on div "21 Employees can be legally held responsible for what is written or posted onli…" at bounding box center [262, 134] width 246 height 32
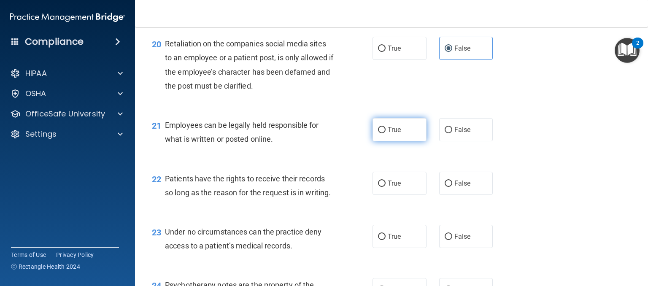
click at [396, 141] on label "True" at bounding box center [399, 129] width 54 height 23
click at [385, 133] on input "True" at bounding box center [382, 130] width 8 height 6
radio input "true"
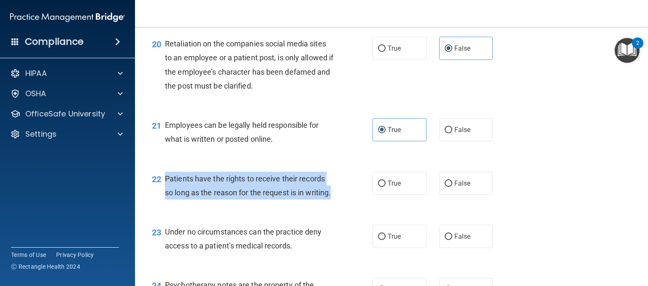
drag, startPoint x: 189, startPoint y: 237, endPoint x: 167, endPoint y: 205, distance: 38.4
click at [167, 197] on span "Patients have the rights to receive their records so long as the reason for the…" at bounding box center [248, 185] width 166 height 23
click at [446, 187] on input "False" at bounding box center [448, 183] width 8 height 6
radio input "true"
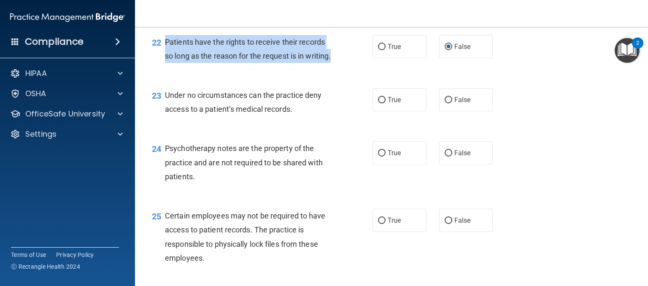
scroll to position [1768, 0]
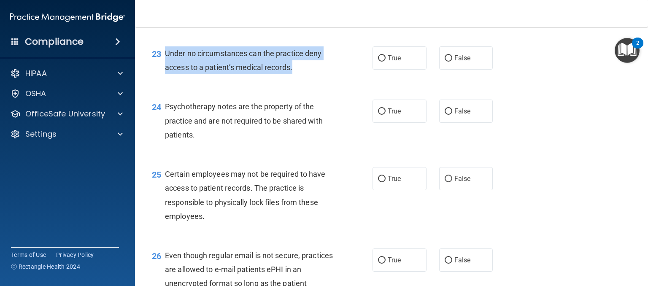
drag, startPoint x: 298, startPoint y: 107, endPoint x: 164, endPoint y: 98, distance: 134.8
click at [164, 78] on div "23 Under no circumstances can the practice deny access to a patient’s medical r…" at bounding box center [262, 62] width 246 height 32
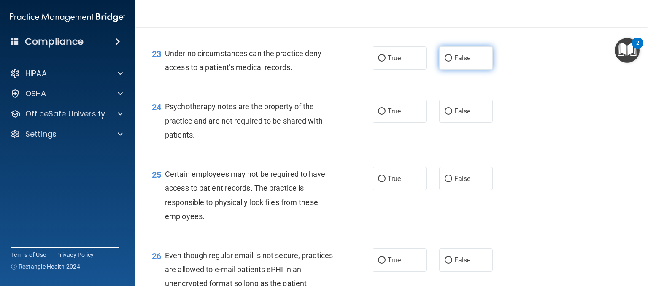
click at [454, 62] on span "False" at bounding box center [462, 58] width 16 height 8
click at [450, 62] on input "False" at bounding box center [448, 58] width 8 height 6
radio input "true"
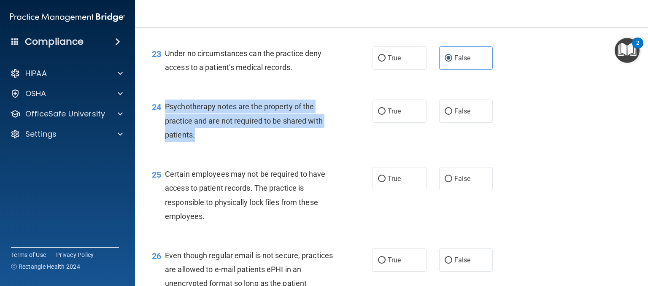
drag, startPoint x: 197, startPoint y: 178, endPoint x: 165, endPoint y: 147, distance: 44.7
click at [165, 142] on div "Psychotherapy notes are the property of the practice and are not required to be…" at bounding box center [252, 121] width 175 height 42
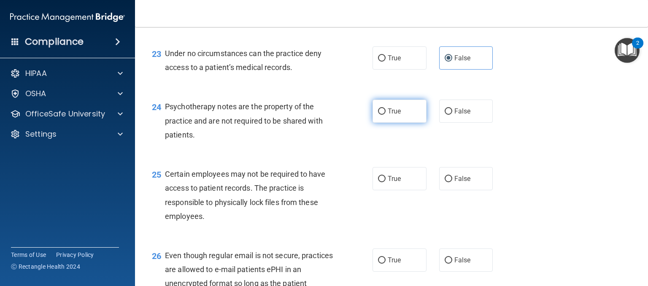
click at [395, 123] on label "True" at bounding box center [399, 111] width 54 height 23
click at [385, 115] on input "True" at bounding box center [382, 111] width 8 height 6
radio input "true"
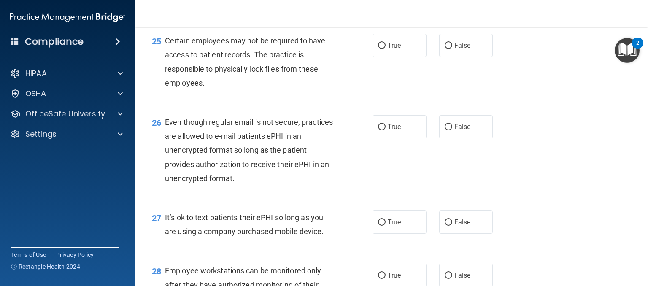
scroll to position [1904, 0]
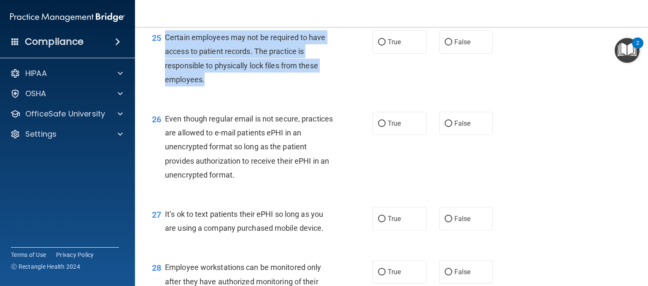
drag, startPoint x: 205, startPoint y: 121, endPoint x: 165, endPoint y: 80, distance: 57.6
click at [165, 80] on div "Certain employees may not be required to have access to patient records. The pr…" at bounding box center [252, 58] width 175 height 56
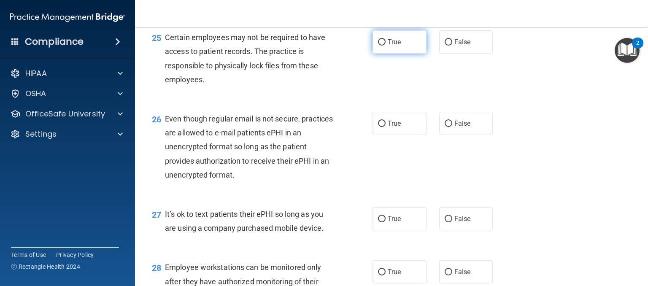
click at [393, 54] on label "True" at bounding box center [399, 41] width 54 height 23
click at [385, 46] on input "True" at bounding box center [382, 42] width 8 height 6
radio input "true"
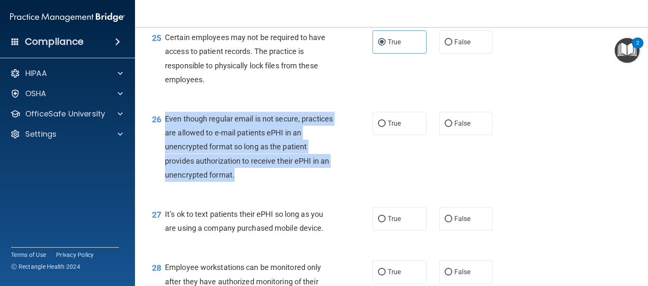
drag, startPoint x: 245, startPoint y: 220, endPoint x: 164, endPoint y: 160, distance: 101.1
click at [164, 160] on div "26 Even though regular email is not secure, practices are allowed to e-mail pat…" at bounding box center [262, 149] width 246 height 74
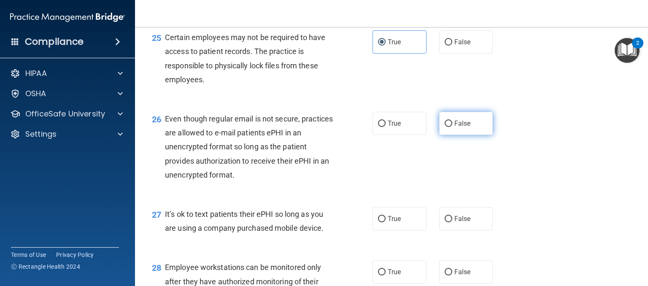
click at [461, 135] on label "False" at bounding box center [466, 123] width 54 height 23
click at [452, 127] on input "False" at bounding box center [448, 124] width 8 height 6
radio input "true"
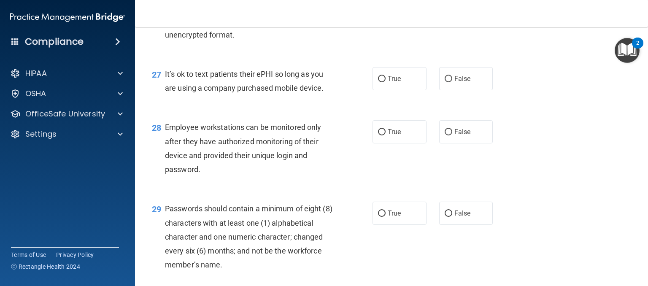
scroll to position [2065, 0]
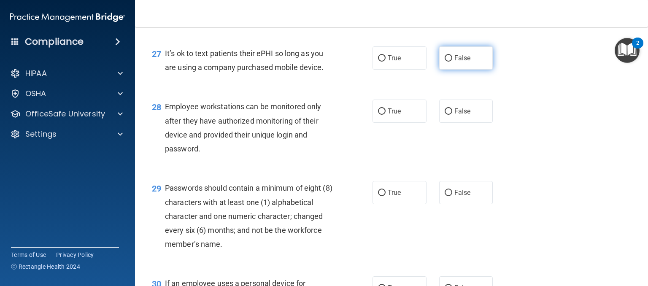
click at [471, 70] on label "False" at bounding box center [466, 57] width 54 height 23
click at [452, 62] on input "False" at bounding box center [448, 58] width 8 height 6
radio input "true"
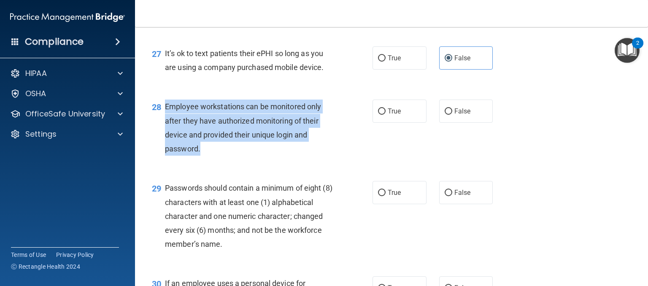
drag, startPoint x: 209, startPoint y: 189, endPoint x: 164, endPoint y: 147, distance: 61.5
click at [165, 147] on div "Employee workstations can be monitored only after they have authorized monitori…" at bounding box center [252, 128] width 175 height 56
click at [446, 115] on input "False" at bounding box center [448, 111] width 8 height 6
radio input "true"
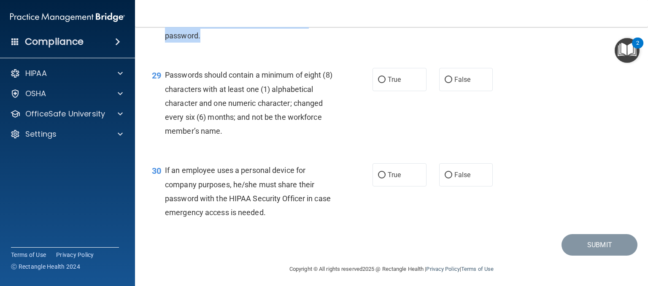
scroll to position [2182, 0]
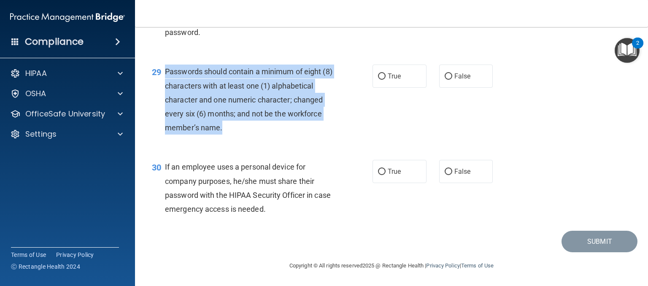
drag, startPoint x: 232, startPoint y: 174, endPoint x: 160, endPoint y: 113, distance: 94.5
click at [160, 113] on div "29 Passwords should contain a minimum of eight (8) characters with at least one…" at bounding box center [262, 102] width 246 height 74
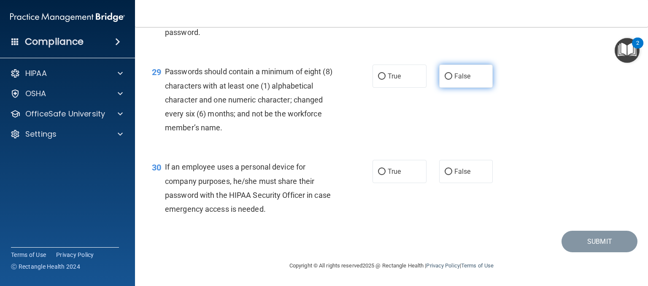
click at [457, 80] on span "False" at bounding box center [462, 76] width 16 height 8
click at [452, 80] on input "False" at bounding box center [448, 76] width 8 height 6
radio input "true"
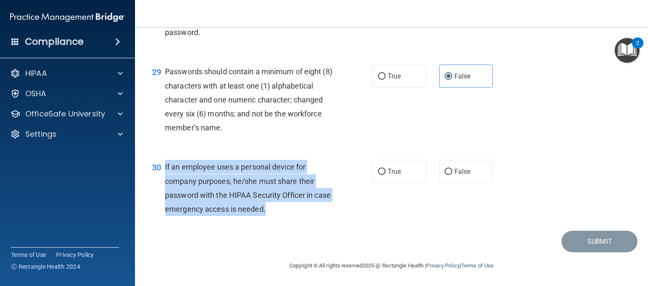
drag, startPoint x: 290, startPoint y: 209, endPoint x: 162, endPoint y: 167, distance: 134.3
click at [162, 167] on div "30 If an employee uses a personal device for company purposes, he/she must shar…" at bounding box center [262, 190] width 246 height 60
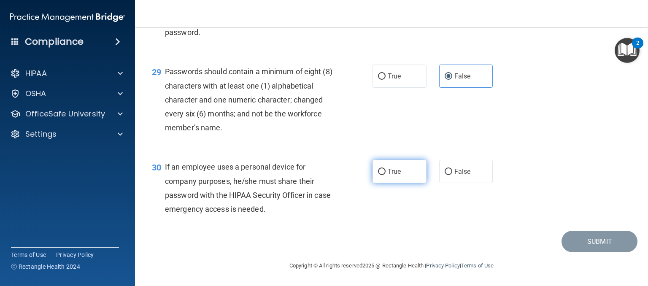
click at [388, 172] on span "True" at bounding box center [394, 171] width 13 height 8
click at [384, 172] on input "True" at bounding box center [382, 172] width 8 height 6
radio input "true"
click at [388, 167] on span "True" at bounding box center [394, 171] width 13 height 8
click at [385, 169] on input "True" at bounding box center [382, 172] width 8 height 6
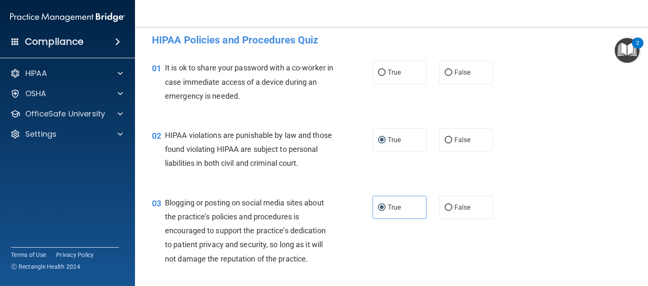
scroll to position [0, 0]
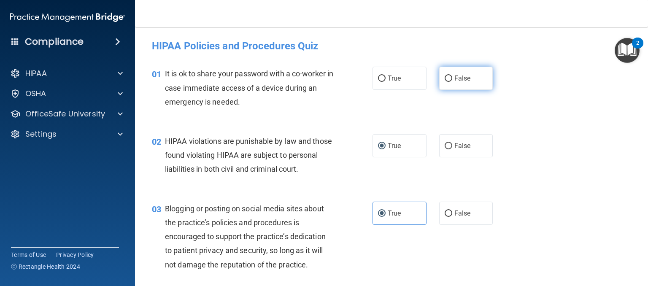
click at [448, 76] on label "False" at bounding box center [466, 78] width 54 height 23
click at [448, 76] on input "False" at bounding box center [448, 78] width 8 height 6
radio input "true"
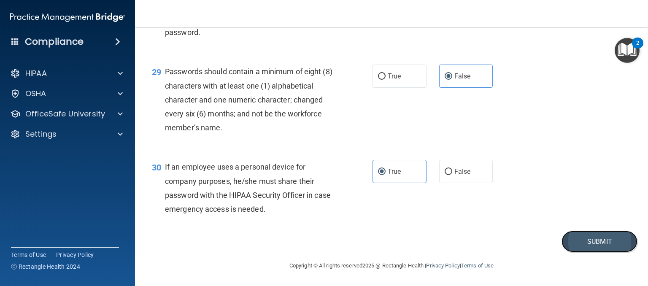
click at [602, 240] on button "Submit" at bounding box center [599, 242] width 76 height 22
